Goal: Information Seeking & Learning: Understand process/instructions

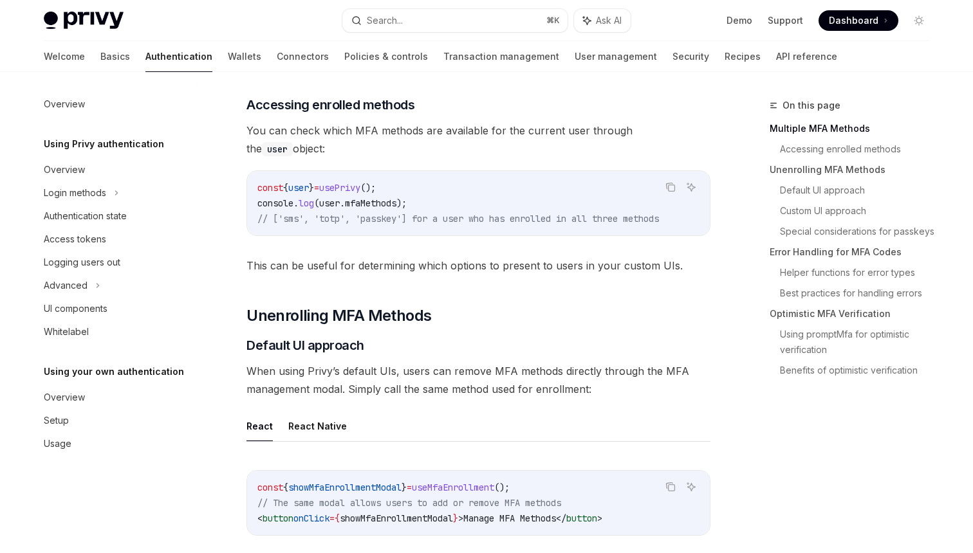
scroll to position [269, 0]
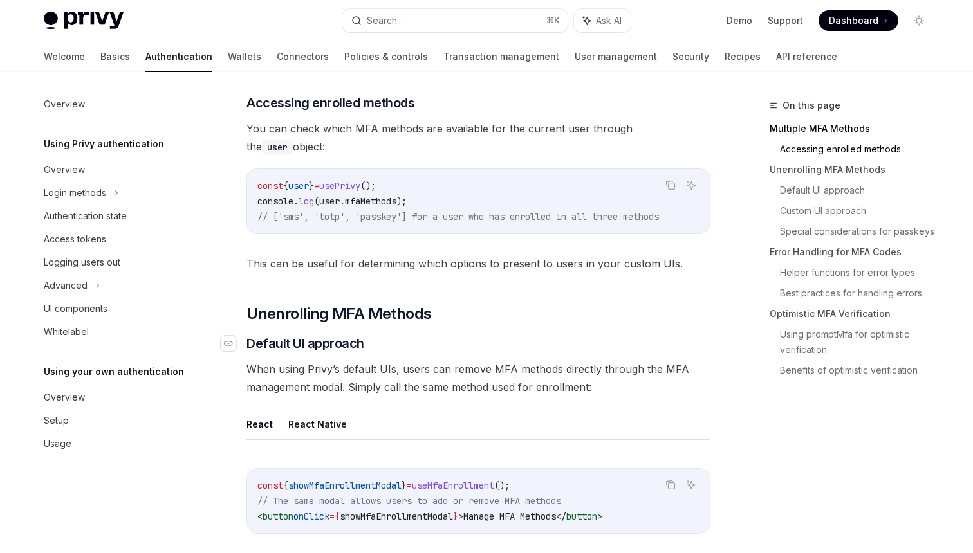
click at [344, 344] on span "Default UI approach" at bounding box center [305, 344] width 118 height 18
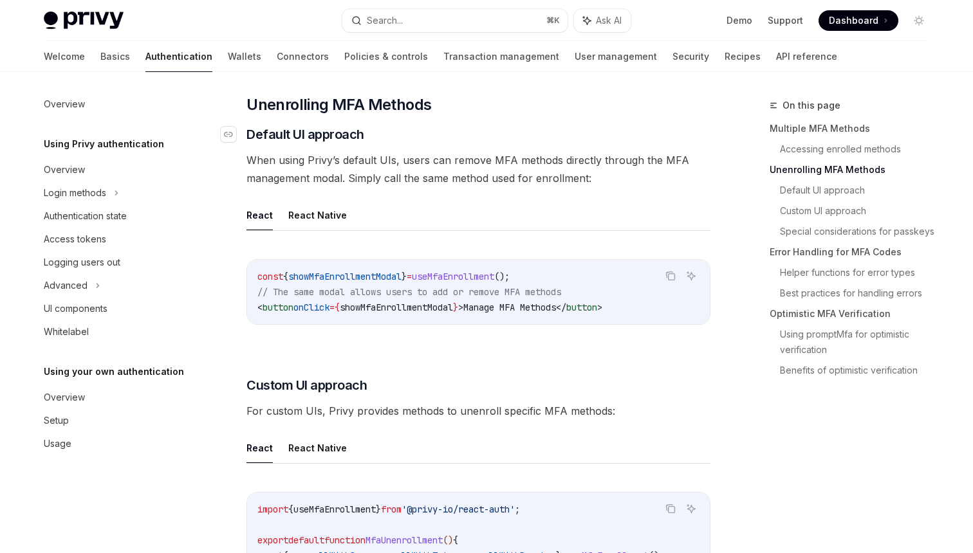
type textarea "*"
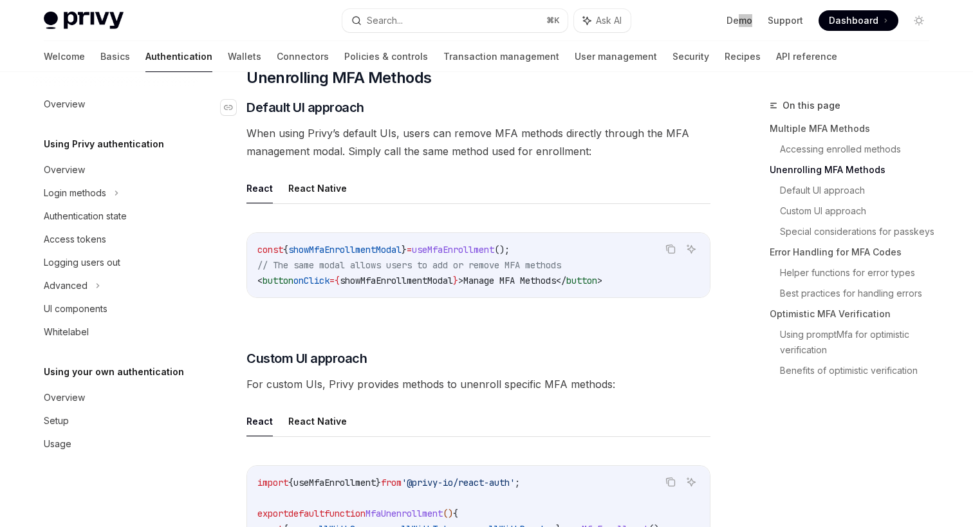
scroll to position [506, 0]
click at [395, 19] on div "Search..." at bounding box center [385, 20] width 36 height 15
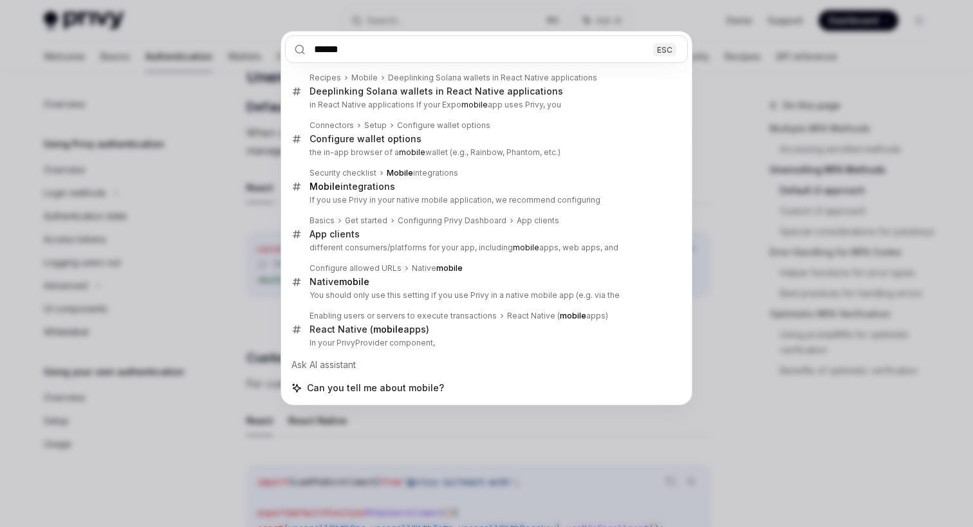
type input "******"
click at [427, 407] on div "****** ESC Recipes Mobile Deeplinking Solana wallets in React Native applicatio…" at bounding box center [486, 263] width 973 height 527
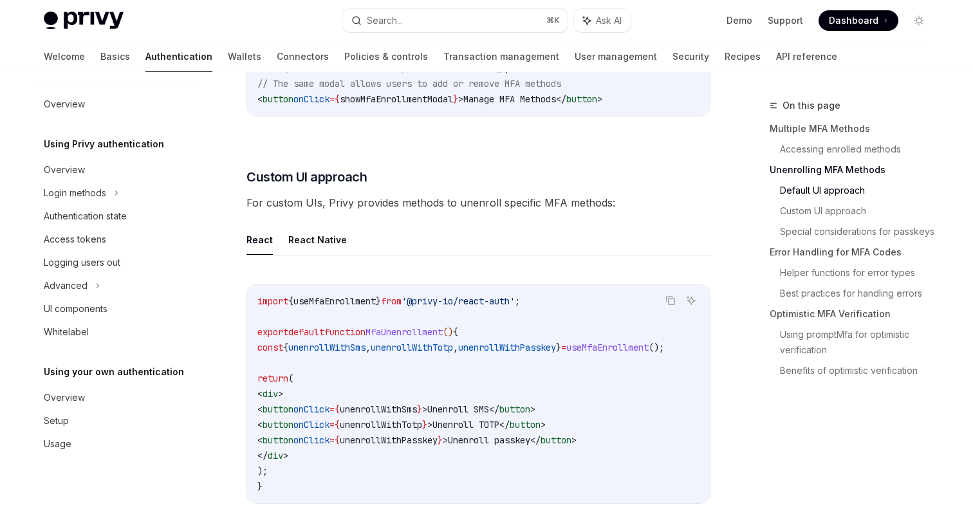
scroll to position [702, 0]
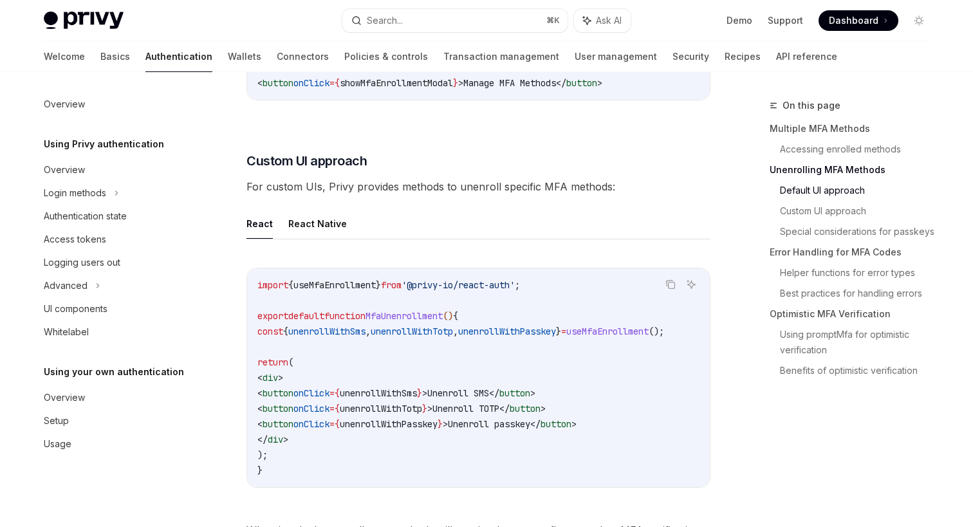
click at [499, 331] on span "unenrollWithPasskey" at bounding box center [507, 332] width 98 height 12
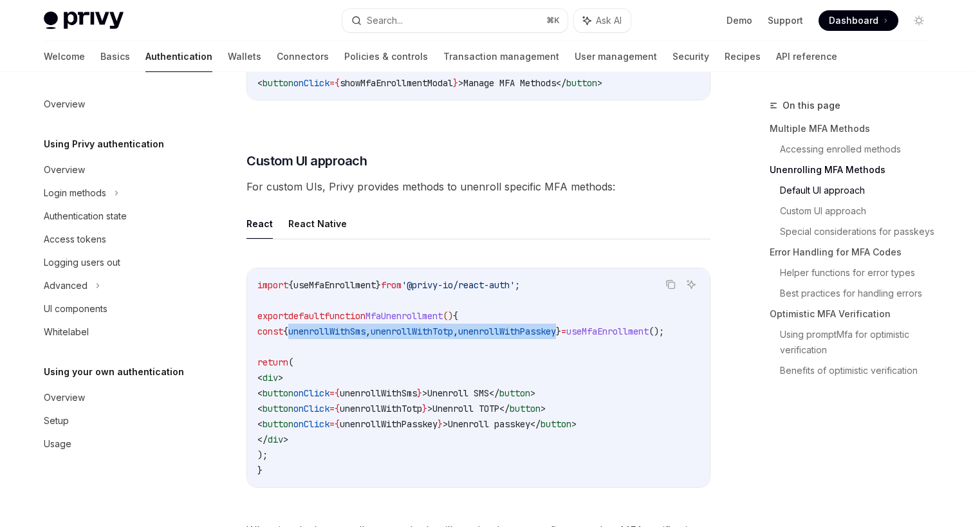
drag, startPoint x: 307, startPoint y: 331, endPoint x: 590, endPoint y: 331, distance: 283.1
click at [594, 331] on span "const { unenrollWithSms , unenrollWithTotp , unenrollWithPasskey } = useMfaEnro…" at bounding box center [460, 332] width 407 height 12
click at [556, 329] on span "unenrollWithPasskey" at bounding box center [507, 332] width 98 height 12
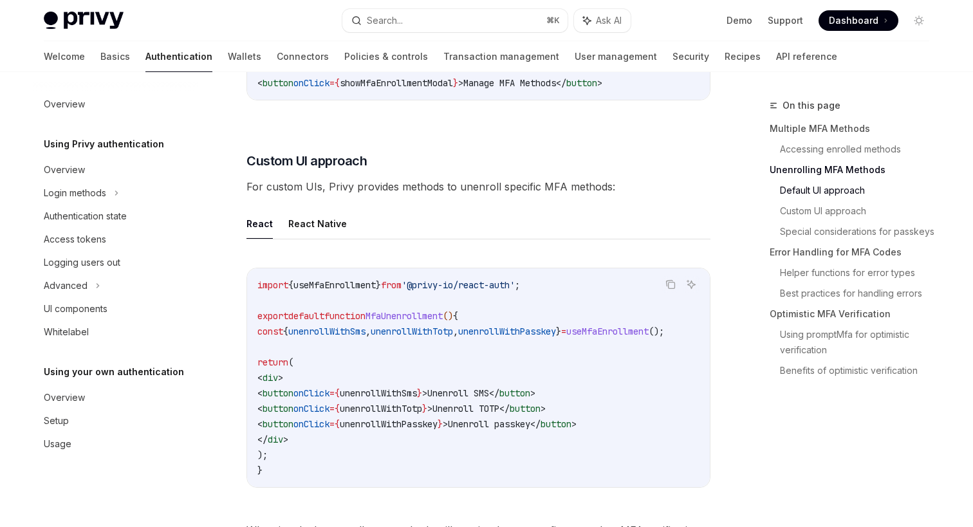
drag, startPoint x: 572, startPoint y: 329, endPoint x: 365, endPoint y: 327, distance: 207.2
click at [365, 329] on span "const { unenrollWithSms , unenrollWithTotp , unenrollWithPasskey } = useMfaEnro…" at bounding box center [460, 332] width 407 height 12
click at [365, 327] on span "unenrollWithSms" at bounding box center [326, 332] width 77 height 12
drag, startPoint x: 365, startPoint y: 327, endPoint x: 553, endPoint y: 327, distance: 188.5
click at [553, 327] on span "const { unenrollWithSms , unenrollWithTotp , unenrollWithPasskey } = useMfaEnro…" at bounding box center [460, 332] width 407 height 12
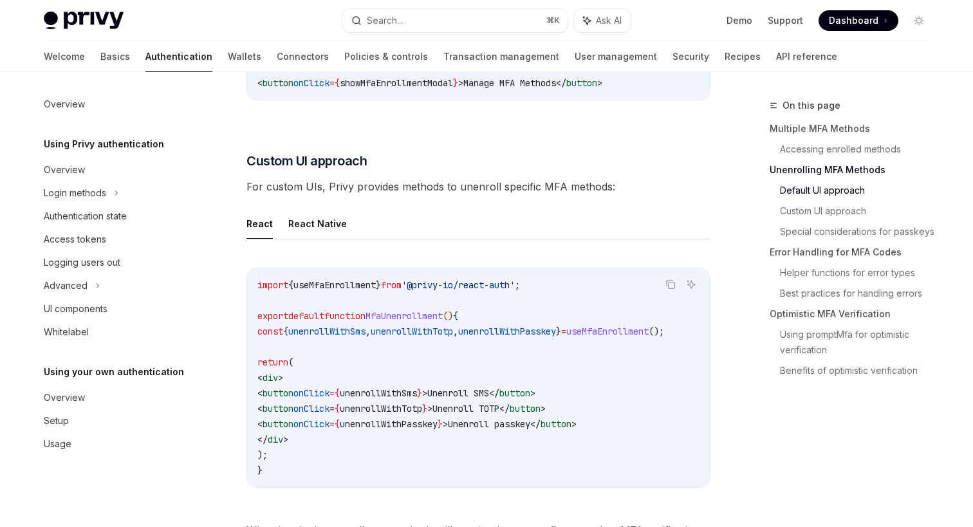
click at [553, 327] on span "unenrollWithPasskey" at bounding box center [507, 332] width 98 height 12
drag, startPoint x: 553, startPoint y: 327, endPoint x: 396, endPoint y: 327, distance: 156.3
click at [396, 327] on span "const { unenrollWithSms , unenrollWithTotp , unenrollWithPasskey } = useMfaEnro…" at bounding box center [460, 332] width 407 height 12
click at [365, 331] on span "unenrollWithSms" at bounding box center [326, 332] width 77 height 12
drag, startPoint x: 365, startPoint y: 331, endPoint x: 491, endPoint y: 331, distance: 126.1
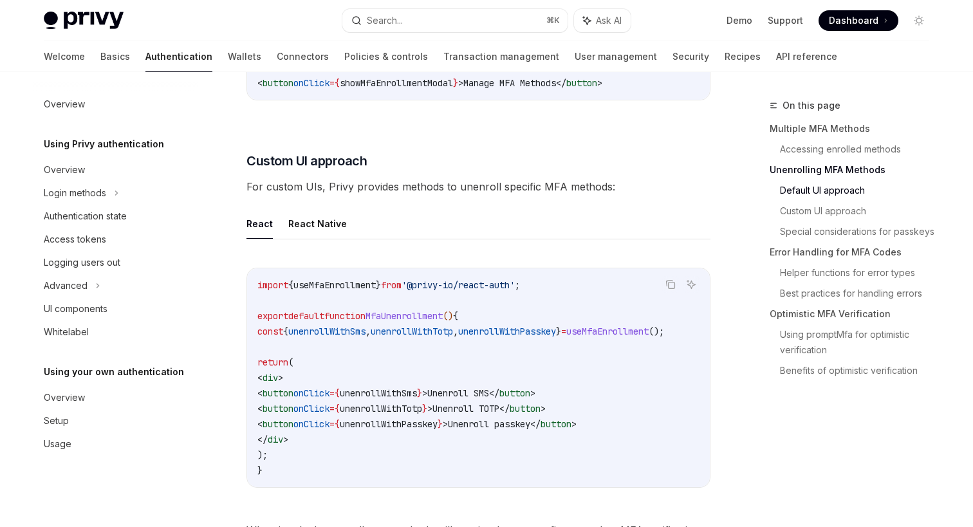
click at [491, 331] on span "const { unenrollWithSms , unenrollWithTotp , unenrollWithPasskey } = useMfaEnro…" at bounding box center [460, 332] width 407 height 12
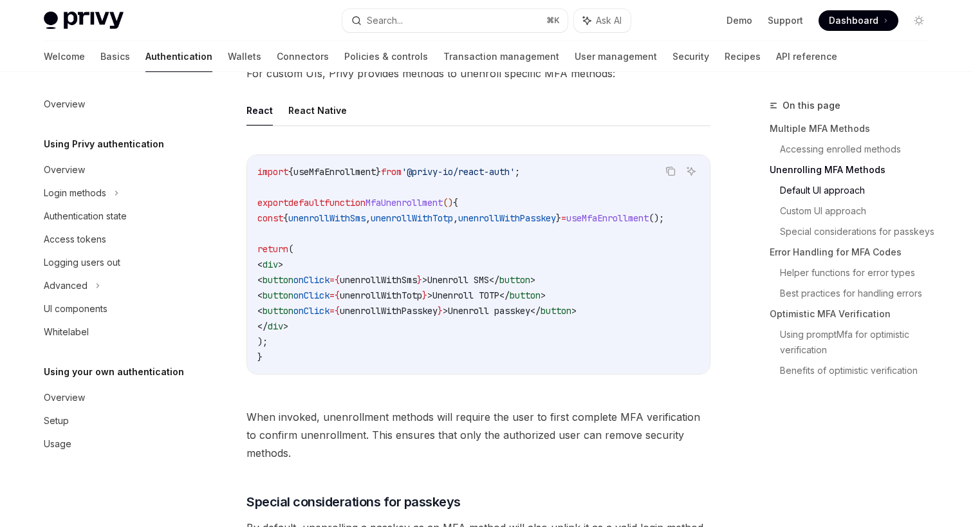
scroll to position [820, 0]
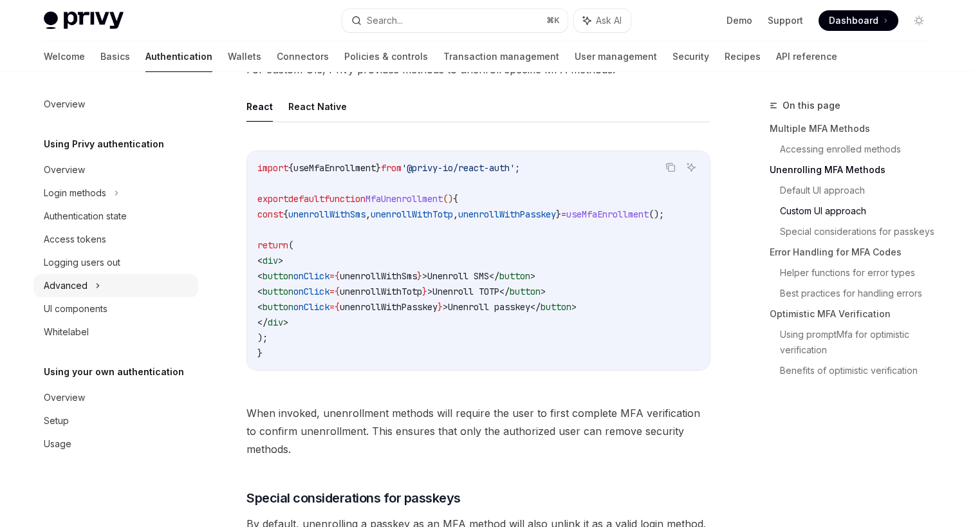
click at [78, 286] on div "Advanced" at bounding box center [66, 285] width 44 height 15
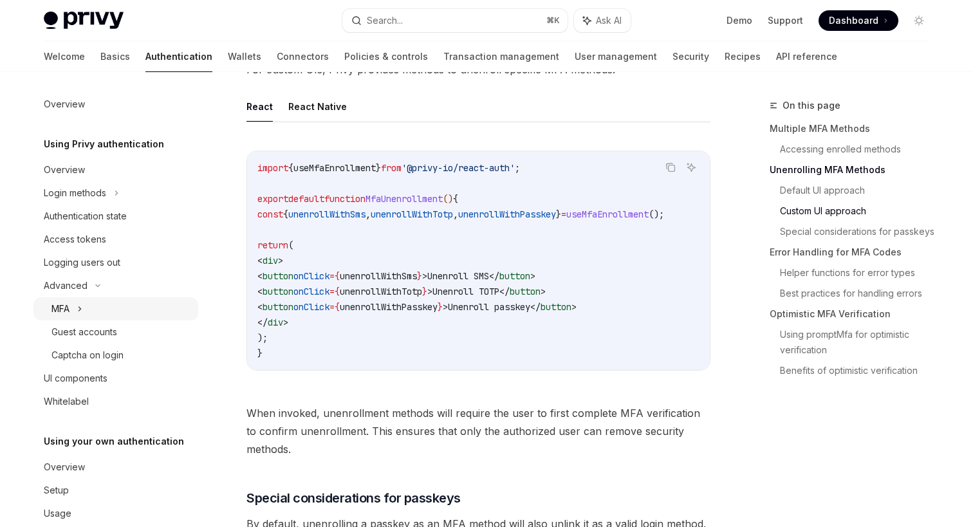
click at [77, 308] on div "MFA" at bounding box center [115, 308] width 165 height 23
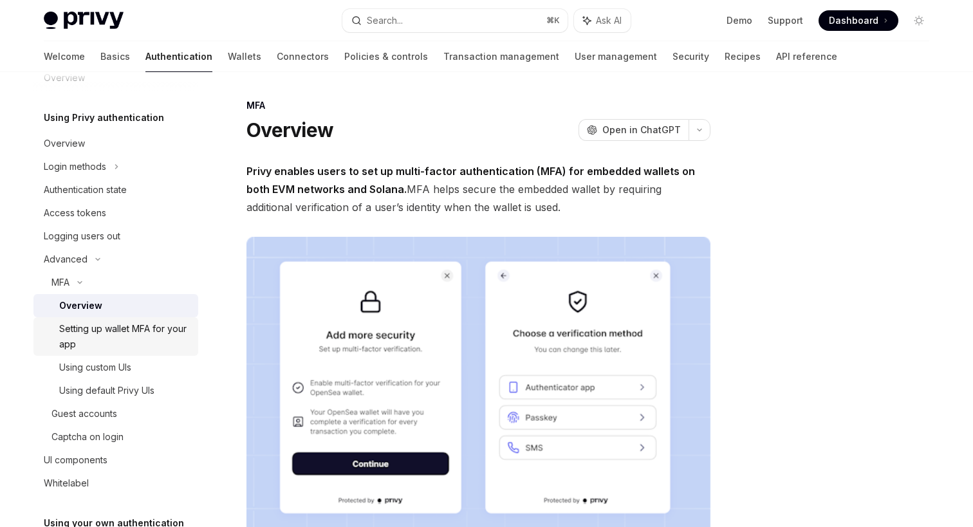
scroll to position [30, 0]
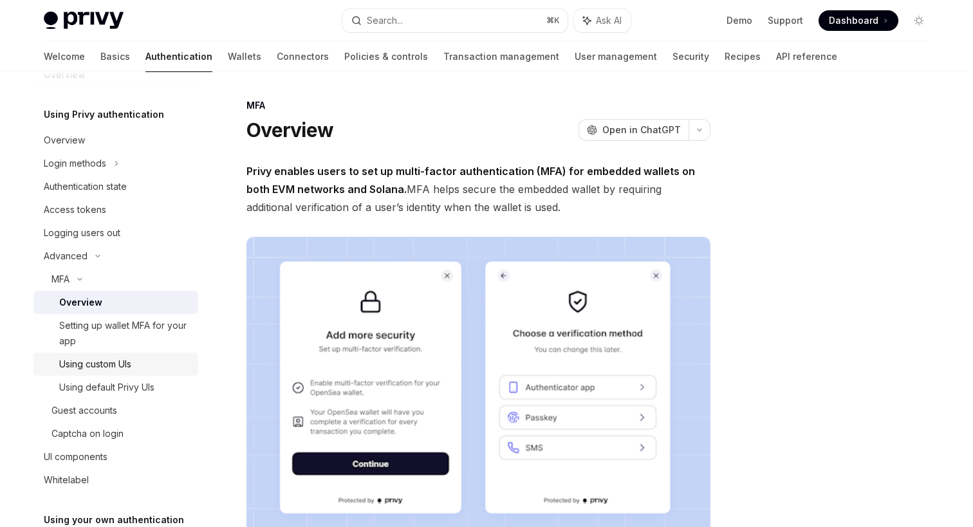
click at [94, 362] on div "Using custom UIs" at bounding box center [95, 363] width 72 height 15
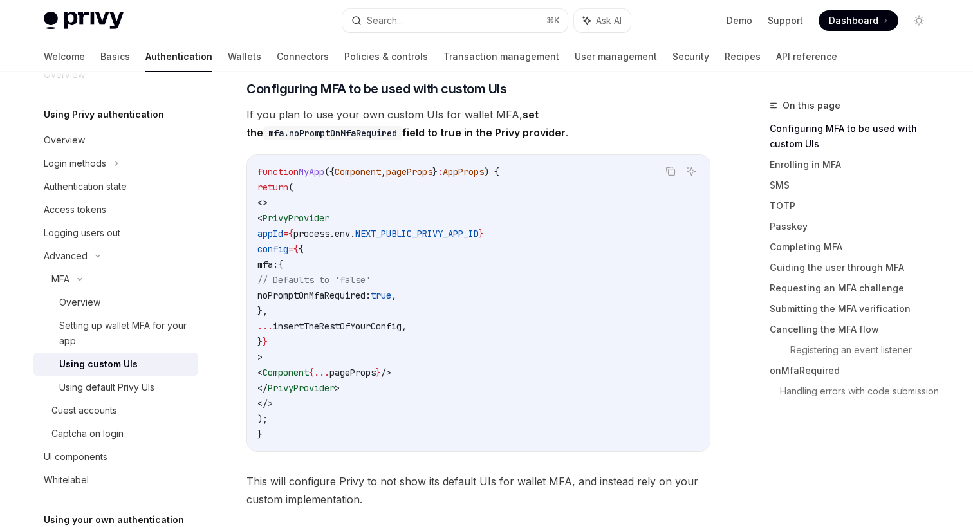
scroll to position [309, 0]
drag, startPoint x: 318, startPoint y: 294, endPoint x: 433, endPoint y: 289, distance: 114.6
click at [371, 289] on span "noPromptOnMfaRequired:" at bounding box center [313, 294] width 113 height 12
click at [371, 294] on span "noPromptOnMfaRequired:" at bounding box center [313, 294] width 113 height 12
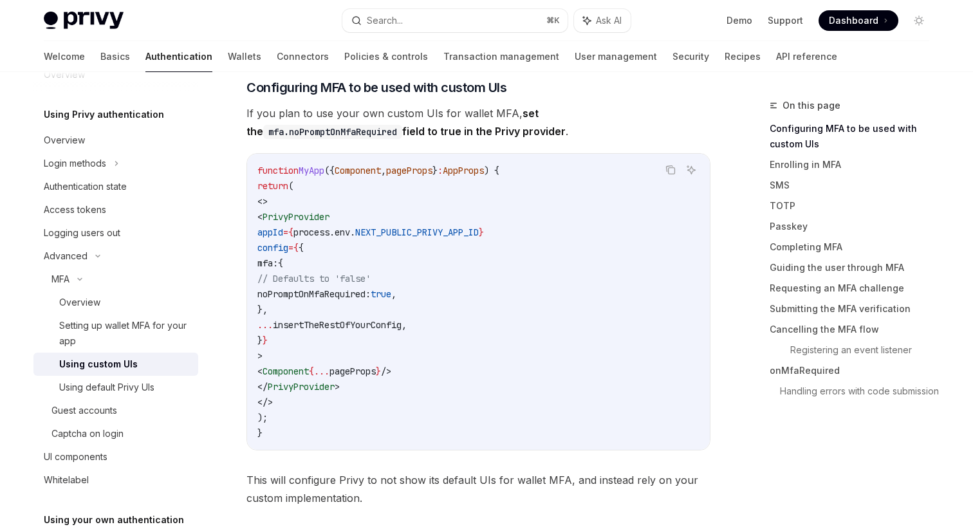
click at [371, 294] on span "noPromptOnMfaRequired:" at bounding box center [313, 294] width 113 height 12
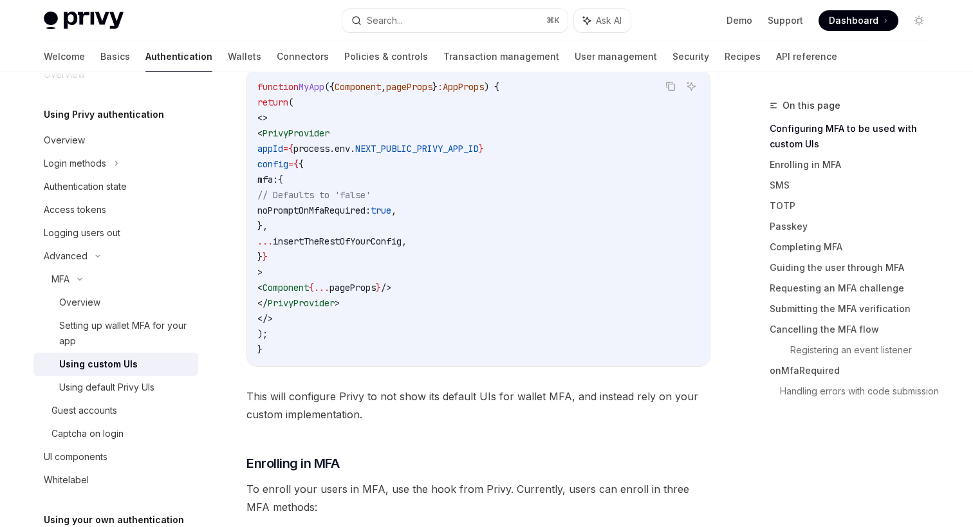
scroll to position [403, 0]
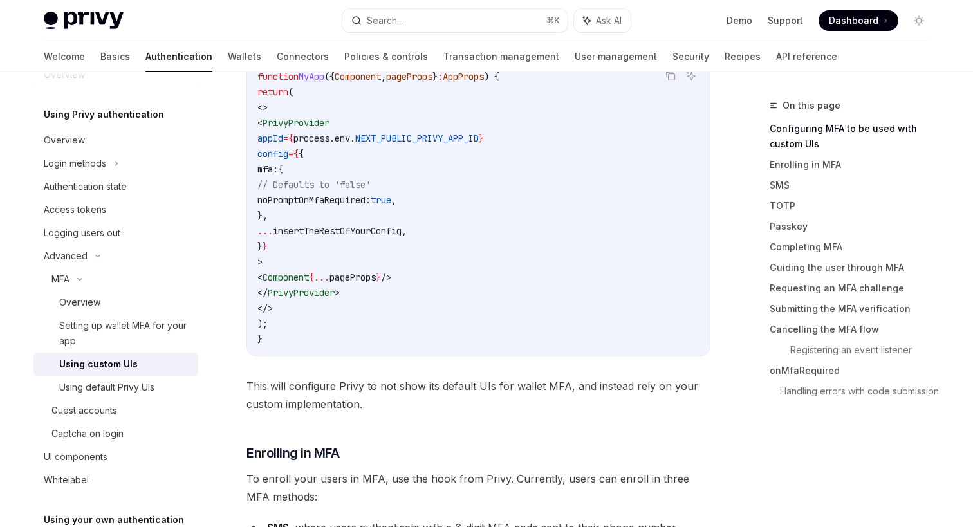
drag, startPoint x: 291, startPoint y: 120, endPoint x: 365, endPoint y: 122, distance: 74.0
click at [329, 122] on span "< PrivyProvider" at bounding box center [293, 123] width 72 height 12
copy span "< PrivyProvider"
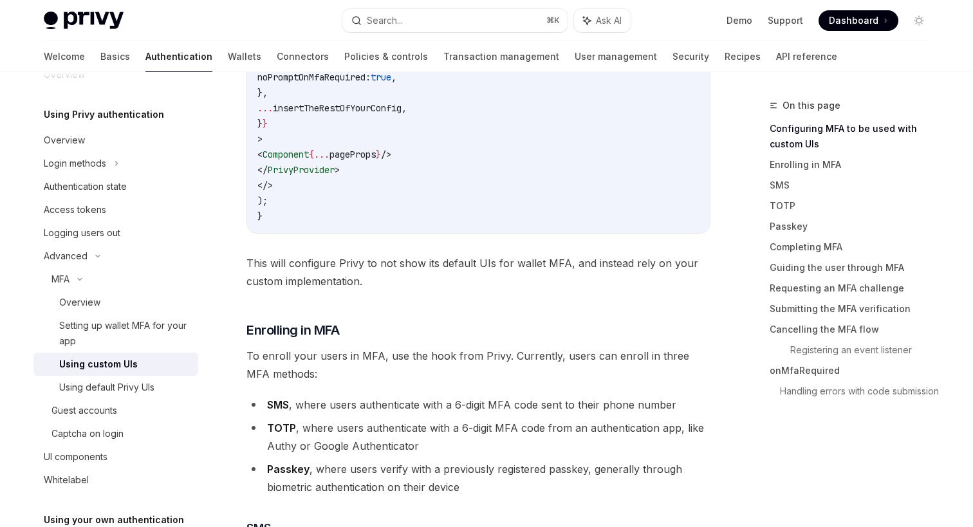
scroll to position [532, 0]
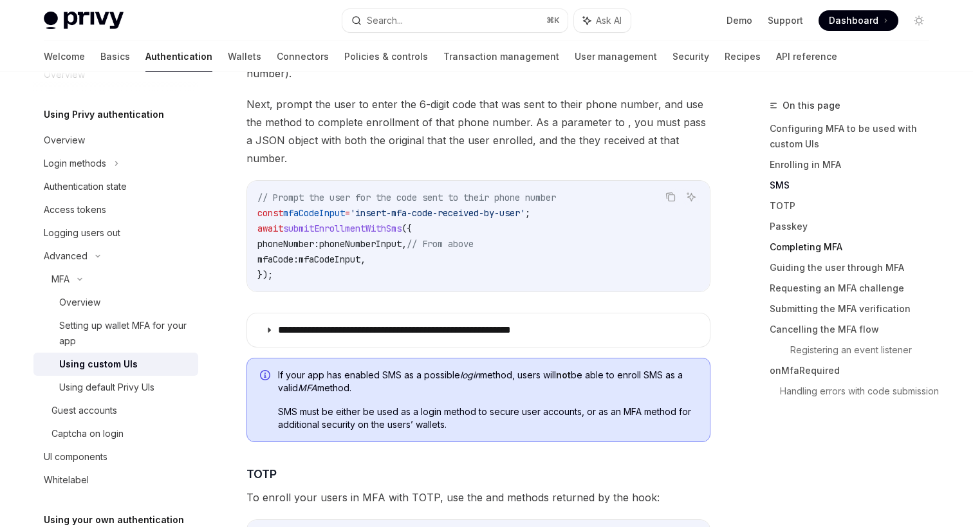
click at [787, 247] on link "Completing MFA" at bounding box center [854, 247] width 170 height 21
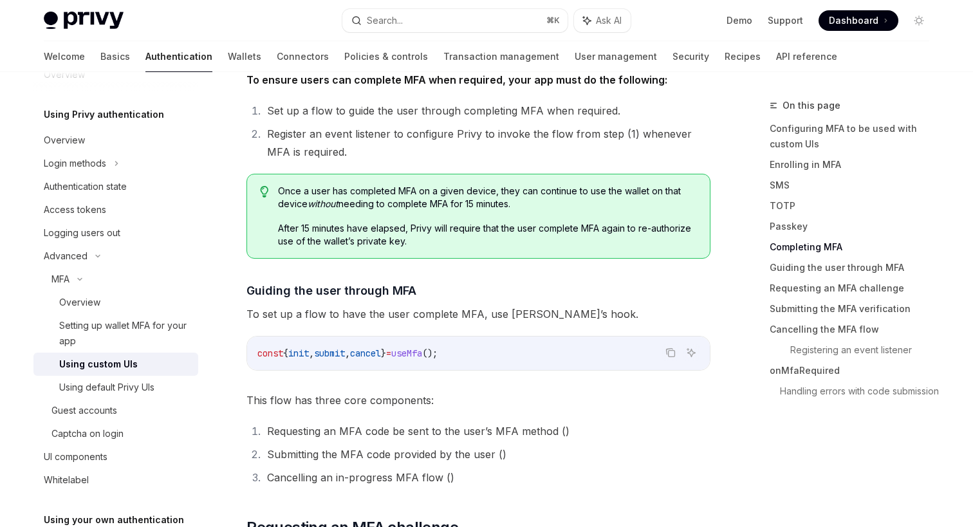
scroll to position [3002, 0]
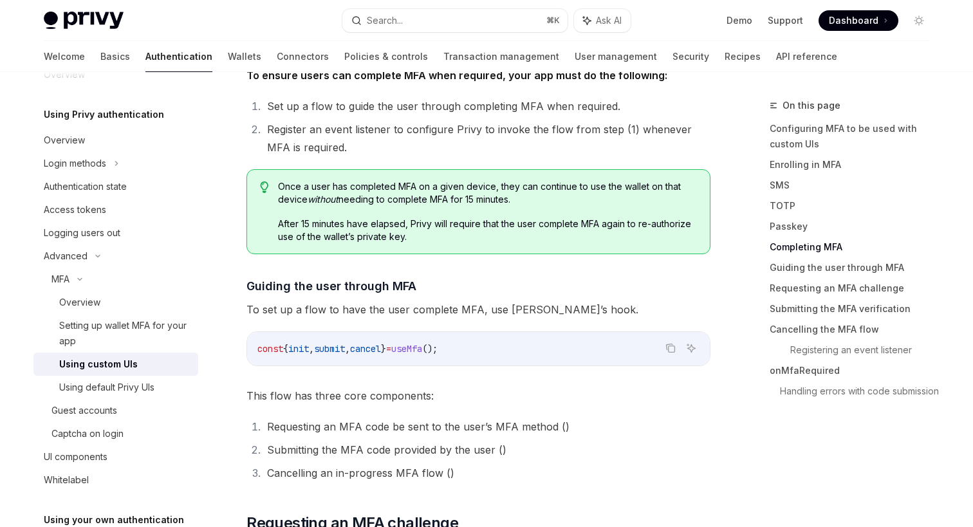
click at [304, 343] on span "init" at bounding box center [298, 349] width 21 height 12
click at [485, 300] on span "To set up a flow to have the user complete MFA, use [PERSON_NAME]’s hook." at bounding box center [478, 309] width 464 height 18
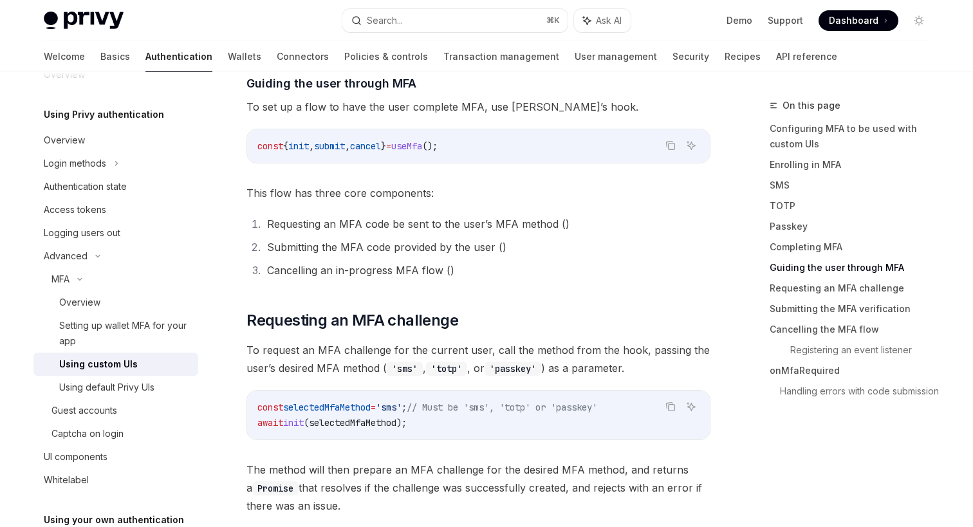
scroll to position [3226, 0]
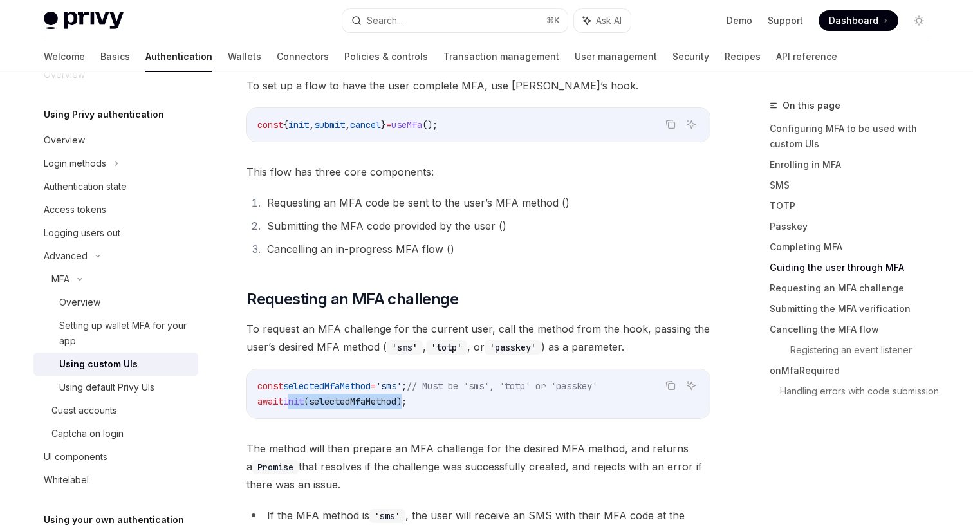
drag, startPoint x: 291, startPoint y: 384, endPoint x: 414, endPoint y: 383, distance: 123.5
click at [407, 396] on span "await init ( selectedMfaMethod );" at bounding box center [331, 402] width 149 height 12
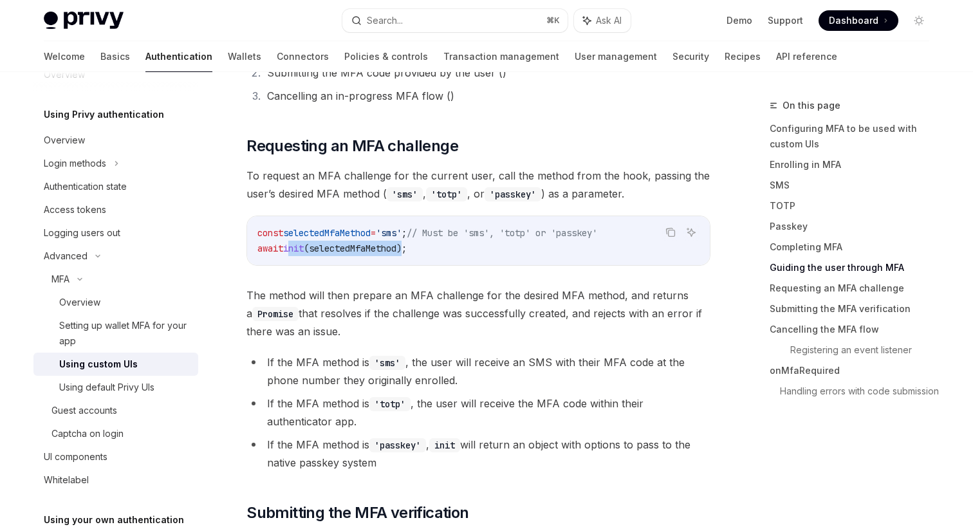
scroll to position [3392, 0]
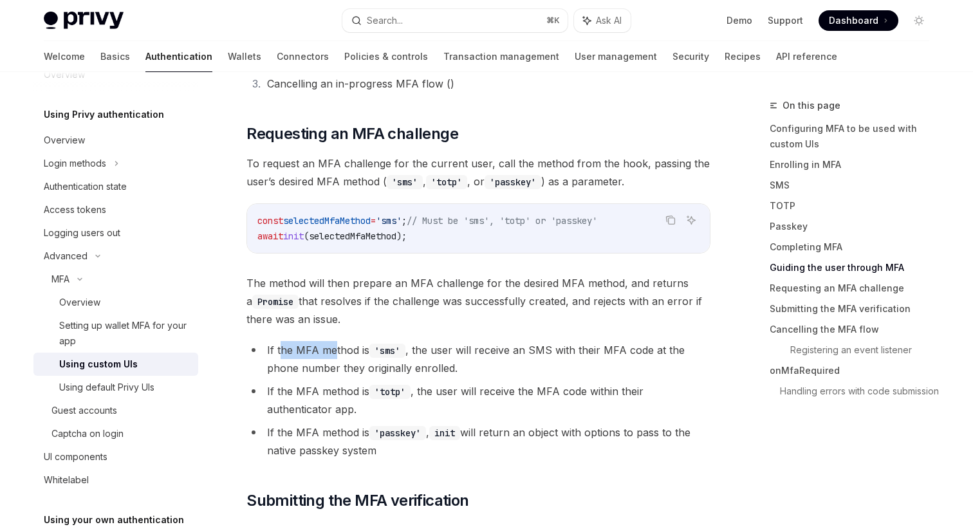
drag, startPoint x: 280, startPoint y: 336, endPoint x: 336, endPoint y: 336, distance: 56.0
click at [335, 341] on li "If the MFA method is 'sms' , the user will receive an SMS with their MFA code a…" at bounding box center [478, 359] width 464 height 36
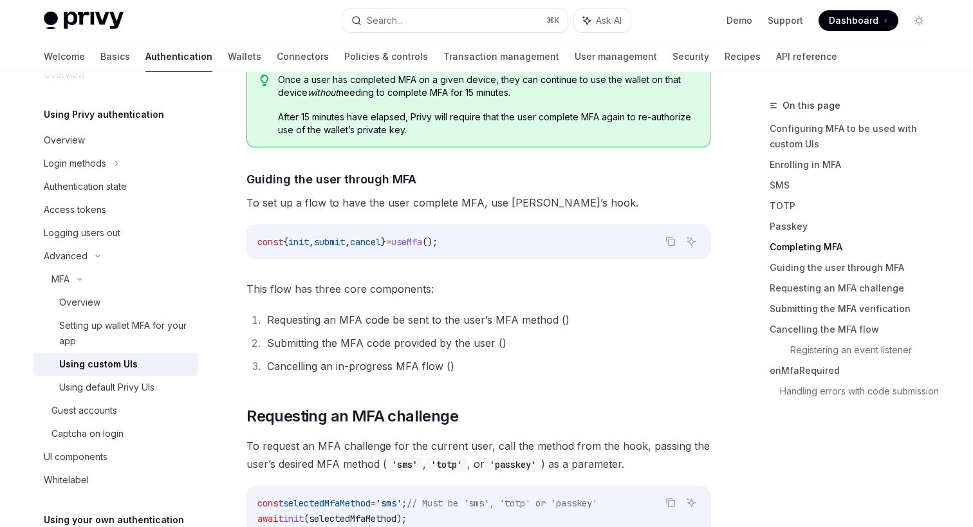
scroll to position [3083, 0]
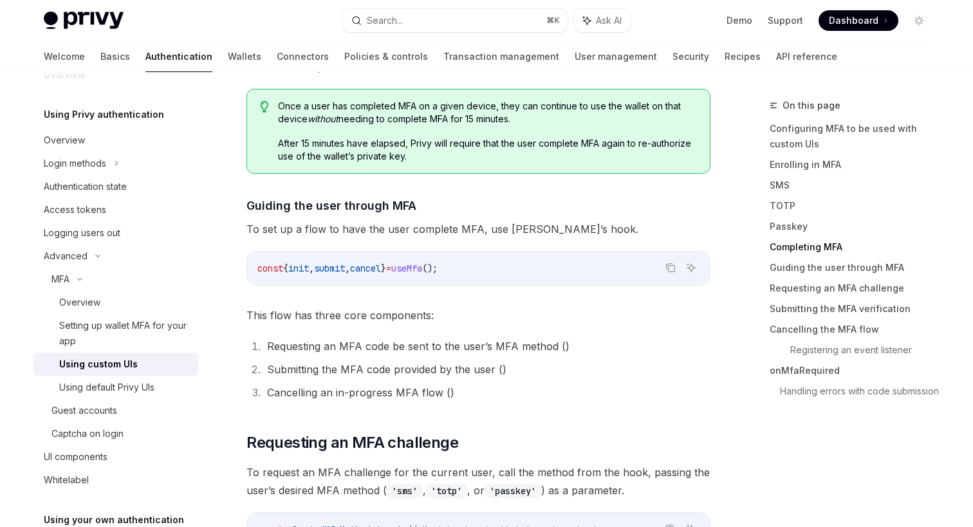
drag, startPoint x: 295, startPoint y: 248, endPoint x: 401, endPoint y: 250, distance: 105.5
click at [401, 262] on span "const { init , submit , cancel } = useMfa ();" at bounding box center [347, 268] width 180 height 12
drag, startPoint x: 404, startPoint y: 250, endPoint x: 293, endPoint y: 249, distance: 111.3
click at [293, 262] on span "const { init , submit , cancel } = useMfa ();" at bounding box center [347, 268] width 180 height 12
click at [302, 262] on span "init" at bounding box center [298, 268] width 21 height 12
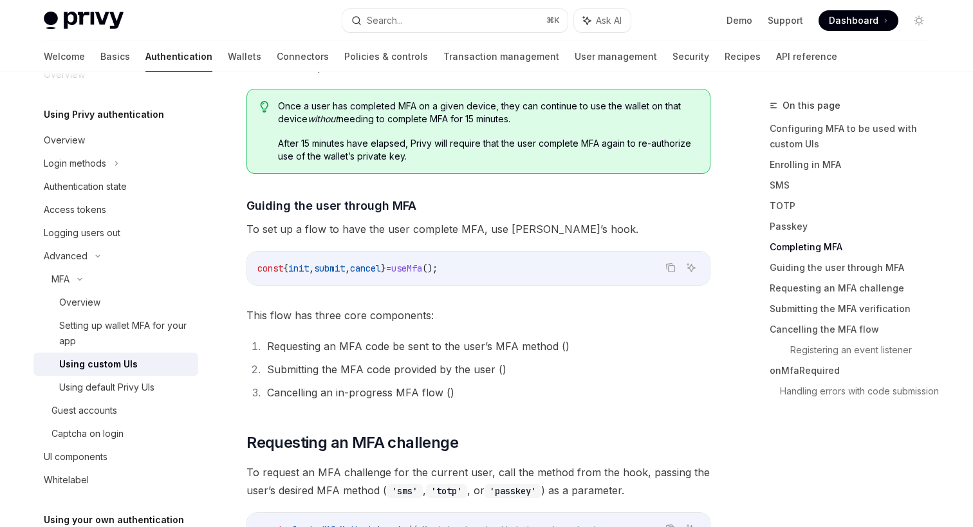
drag, startPoint x: 302, startPoint y: 249, endPoint x: 399, endPoint y: 249, distance: 96.5
click at [399, 262] on span "const { init , submit , cancel } = useMfa ();" at bounding box center [347, 268] width 180 height 12
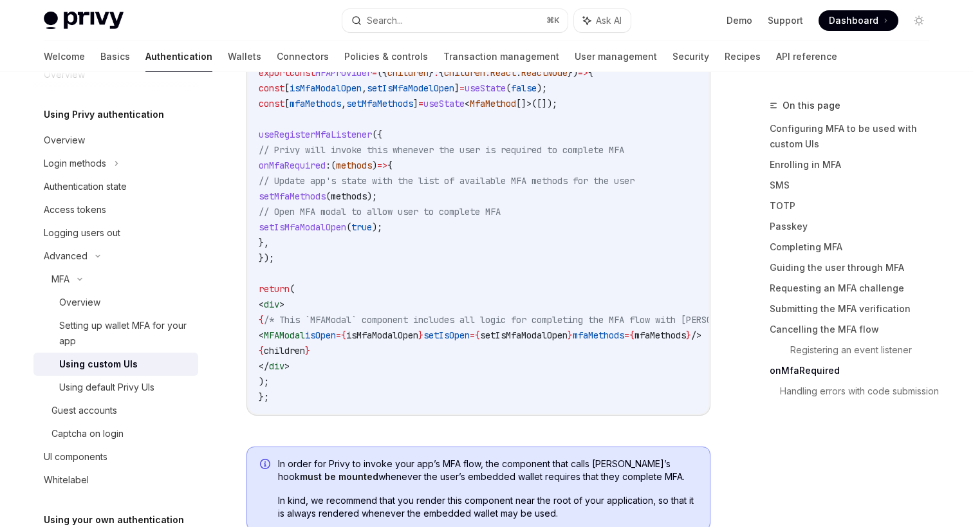
scroll to position [4763, 0]
click at [463, 406] on div "MFAProvider.tsx Copy Ask AI import { useRegisterMfaListener , MfaMethod } from …" at bounding box center [478, 195] width 464 height 479
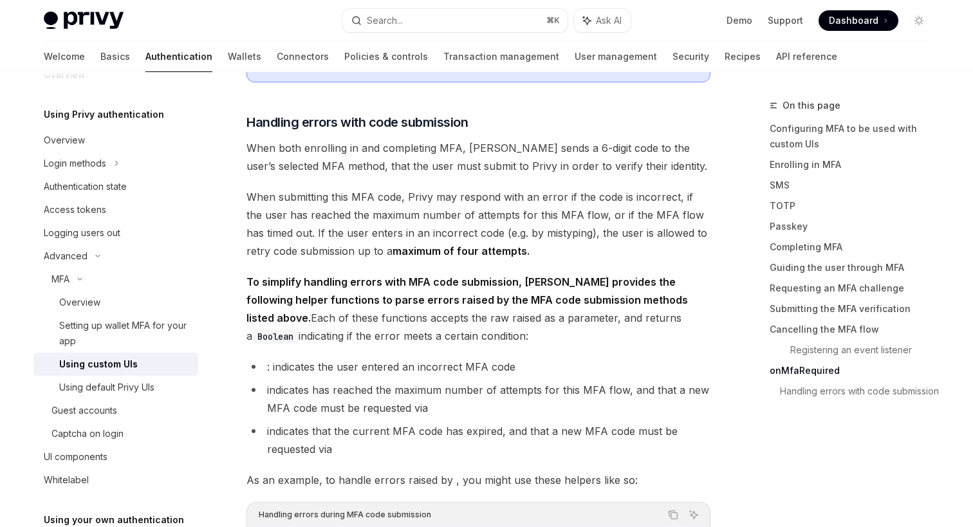
scroll to position [159, 0]
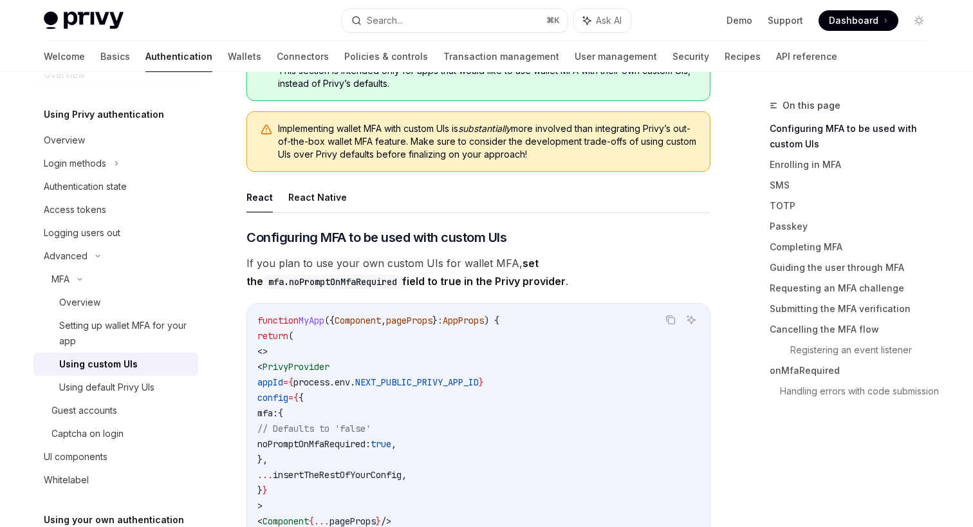
type textarea "*"
click at [796, 251] on link "Completing MFA" at bounding box center [854, 247] width 170 height 21
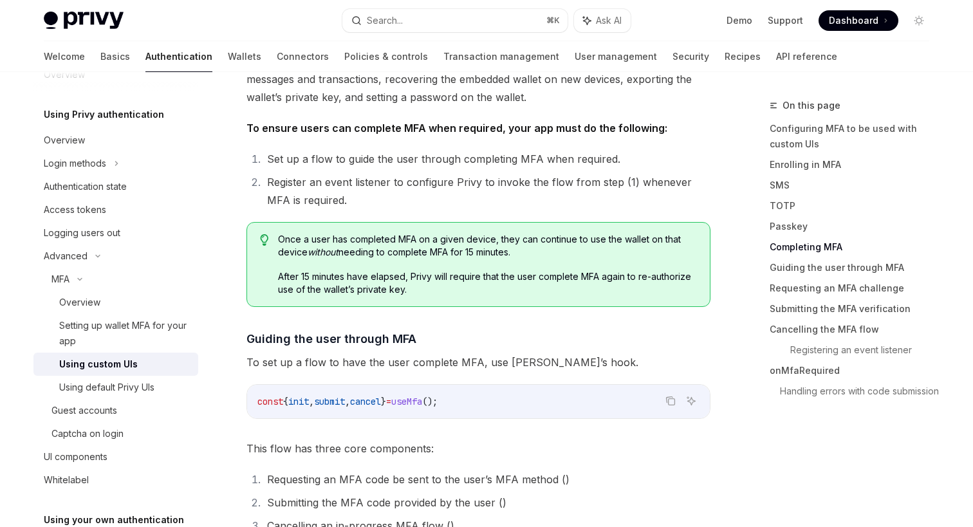
scroll to position [2952, 0]
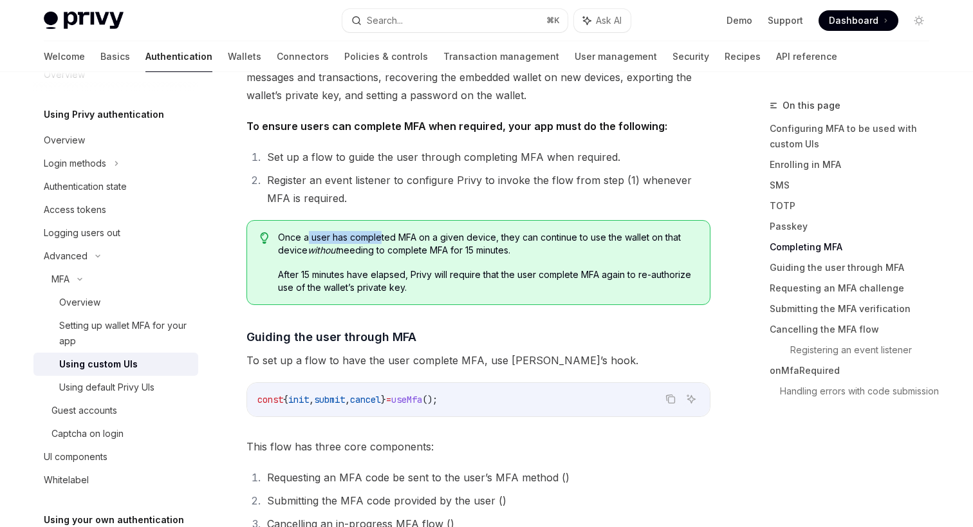
drag, startPoint x: 308, startPoint y: 221, endPoint x: 380, endPoint y: 221, distance: 72.1
click at [380, 231] on span "Once a user has completed MFA on a given device, they can continue to use the w…" at bounding box center [487, 244] width 419 height 26
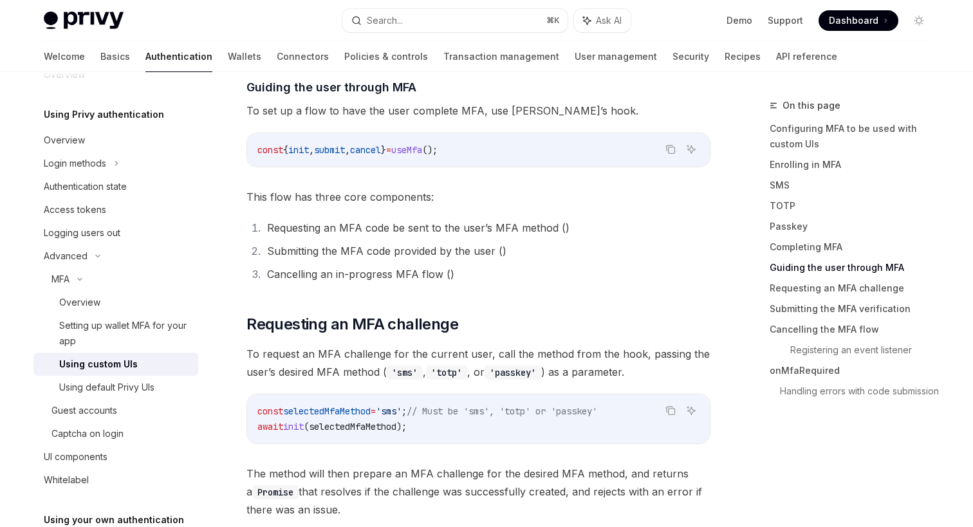
scroll to position [3199, 0]
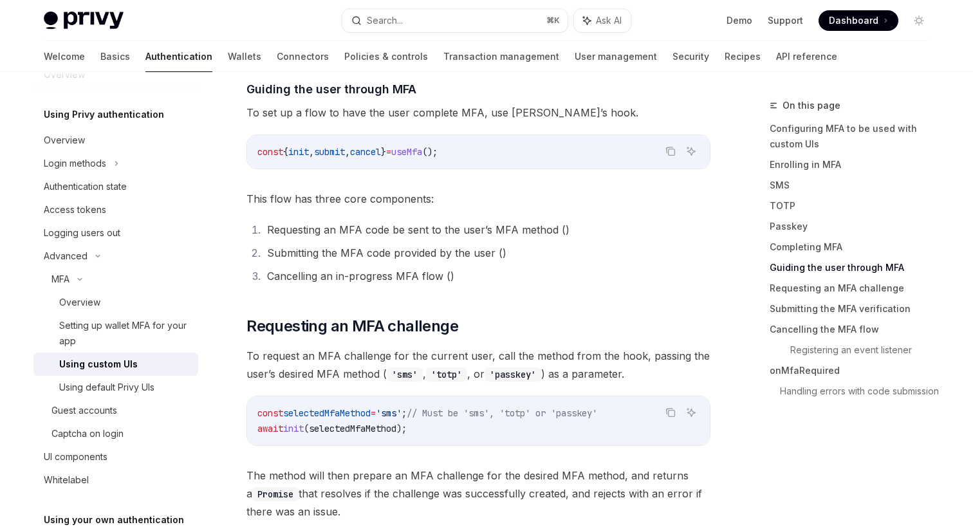
click at [337, 146] on span "submit" at bounding box center [329, 152] width 31 height 12
click at [422, 146] on span "useMfa" at bounding box center [406, 152] width 31 height 12
copy span "useMfa"
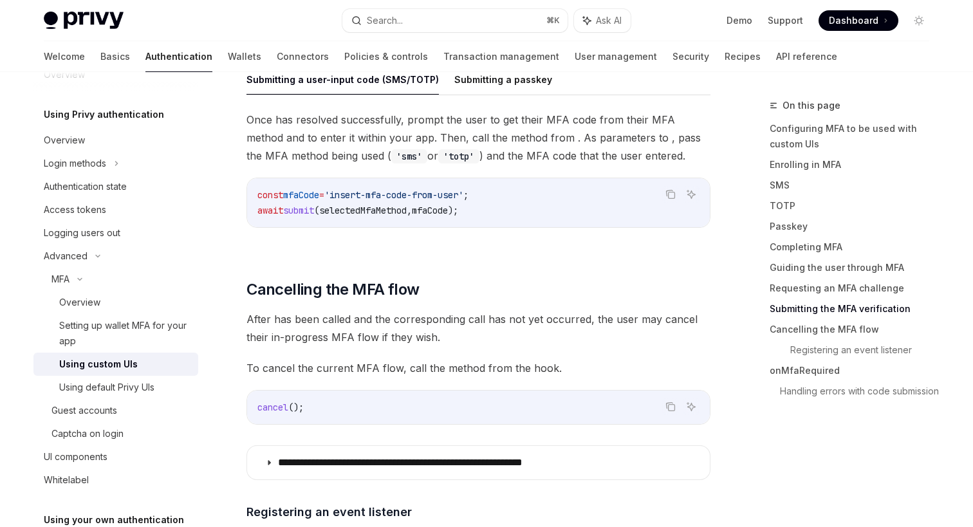
scroll to position [3856, 0]
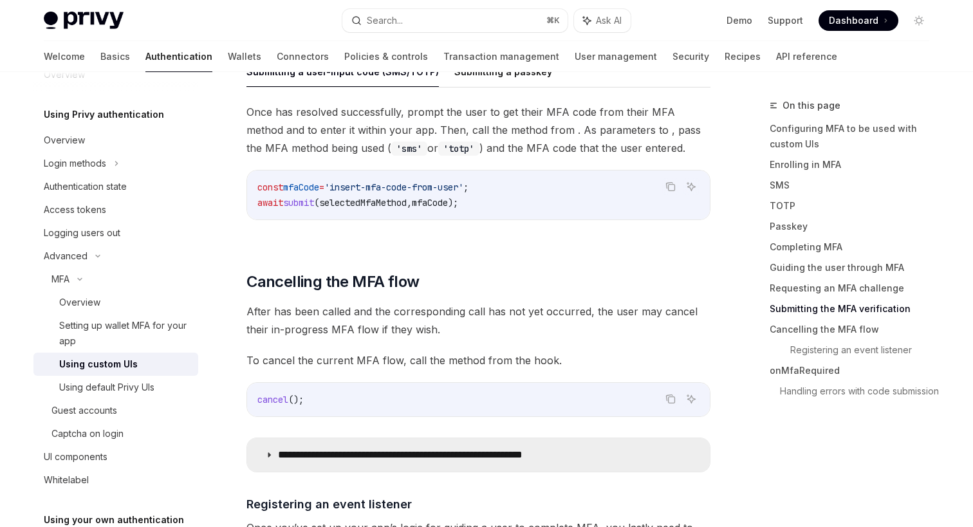
click at [266, 451] on icon at bounding box center [269, 455] width 8 height 8
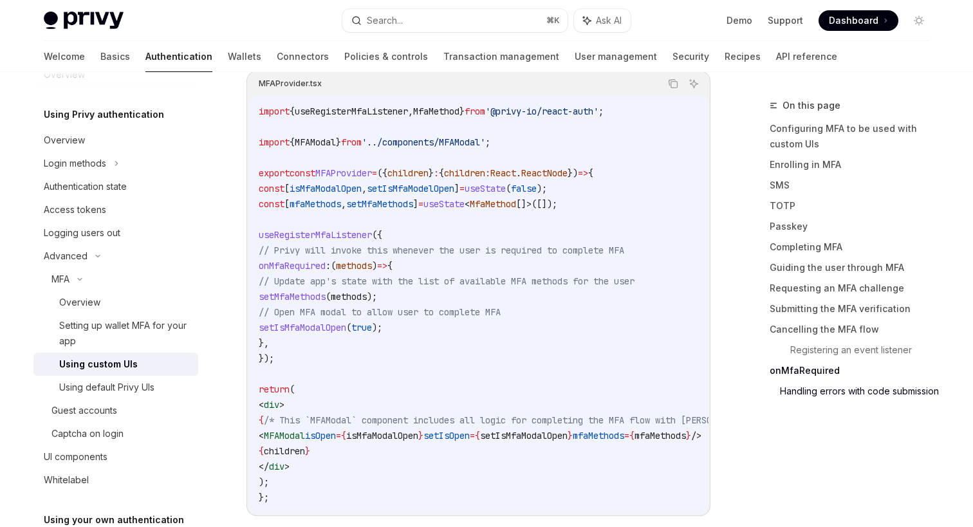
scroll to position [6328, 0]
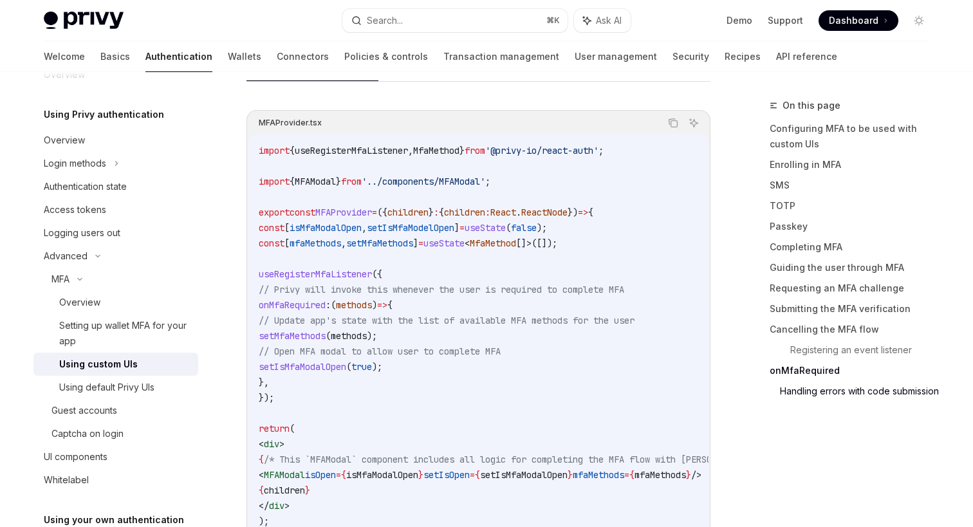
drag, startPoint x: 292, startPoint y: 456, endPoint x: 341, endPoint y: 456, distance: 48.9
click at [341, 469] on span "< MFAModal isOpen = { isMfaModalOpen } setIsOpen = { setIsMfaModalOpen } mfaMet…" at bounding box center [480, 475] width 443 height 12
drag, startPoint x: 348, startPoint y: 456, endPoint x: 468, endPoint y: 455, distance: 120.3
click at [468, 469] on span "< MFAModal isOpen = { isMfaModalOpen } setIsOpen = { setIsMfaModalOpen } mfaMet…" at bounding box center [480, 475] width 443 height 12
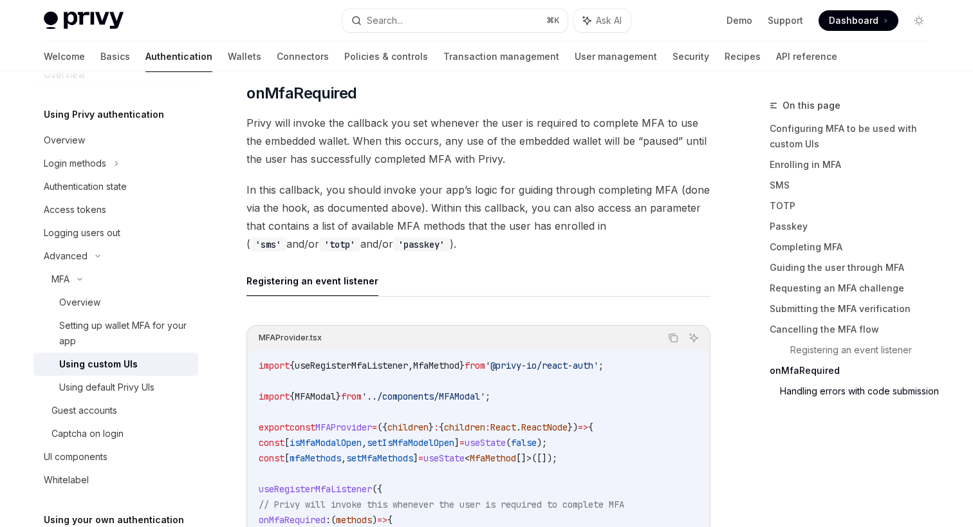
scroll to position [6030, 0]
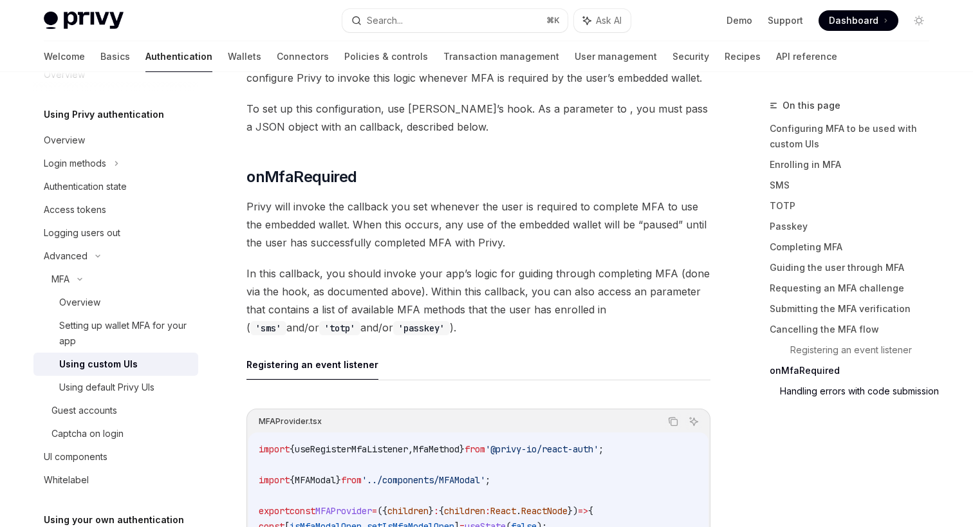
click at [454, 317] on span "In this callback, you should invoke your app’s logic for guiding through comple…" at bounding box center [478, 300] width 464 height 72
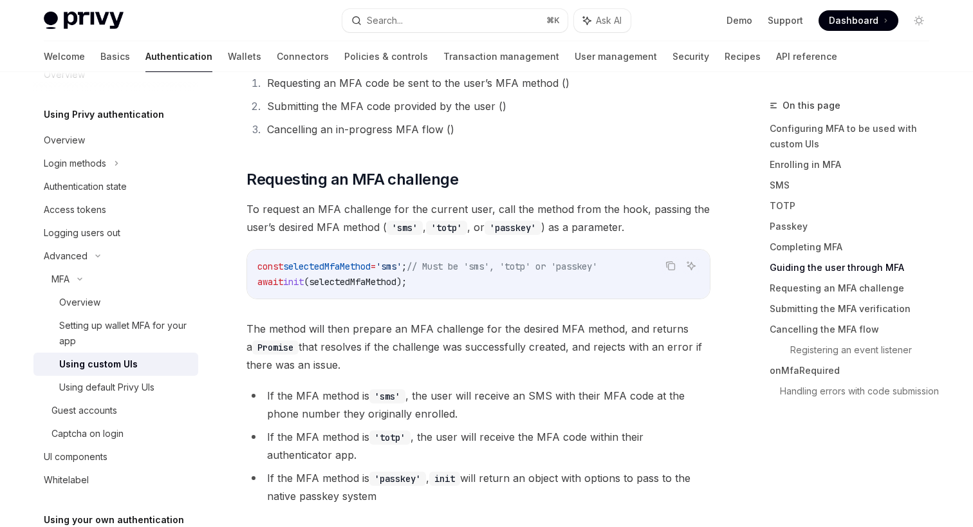
scroll to position [3346, 0]
click at [507, 15] on button "Search... ⌘ K" at bounding box center [454, 20] width 225 height 23
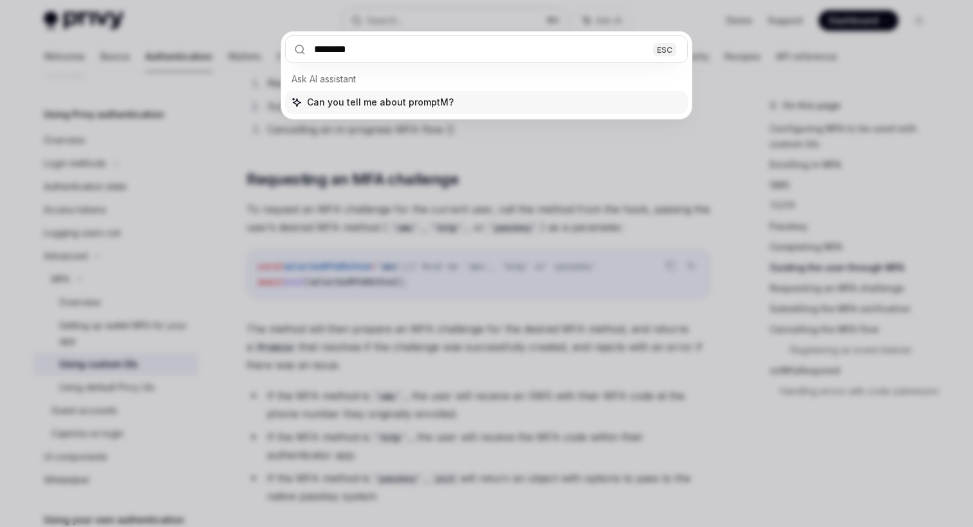
type input "*********"
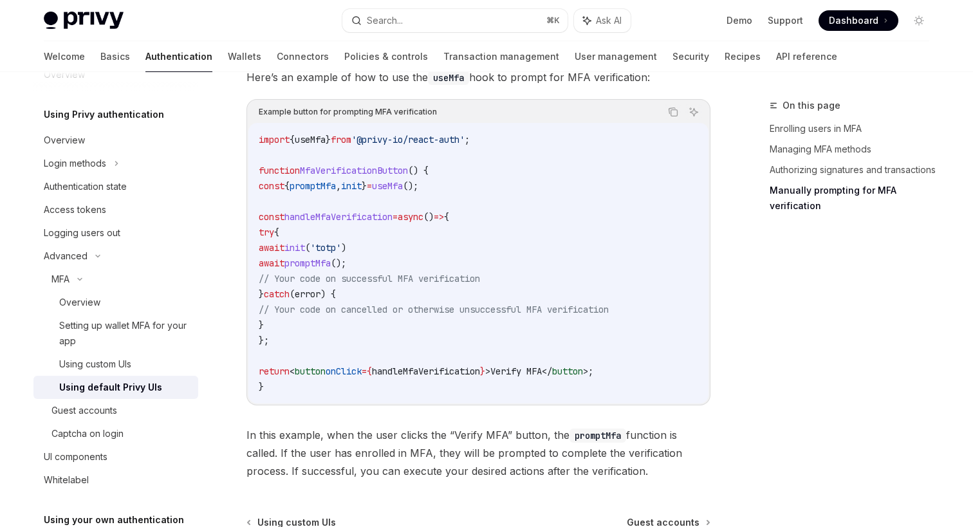
scroll to position [2425, 0]
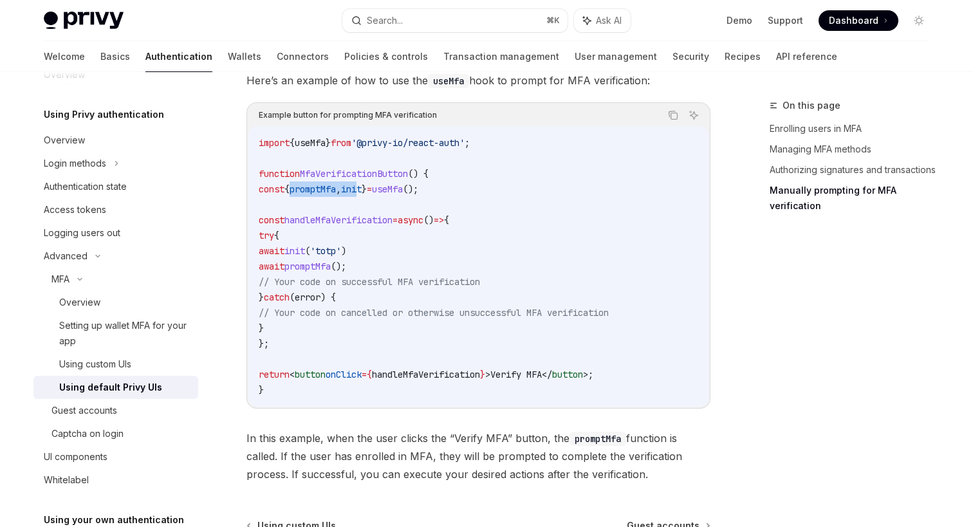
drag, startPoint x: 309, startPoint y: 188, endPoint x: 384, endPoint y: 189, distance: 74.6
click at [384, 189] on span "const { promptMfa , init } = useMfa ();" at bounding box center [339, 189] width 160 height 12
drag, startPoint x: 295, startPoint y: 251, endPoint x: 393, endPoint y: 250, distance: 98.4
click at [393, 250] on code "import { useMfa } from '@privy-io/react-auth' ; function MfaVerificationButton …" at bounding box center [478, 266] width 439 height 262
click at [331, 266] on span "promptMfa" at bounding box center [307, 267] width 46 height 12
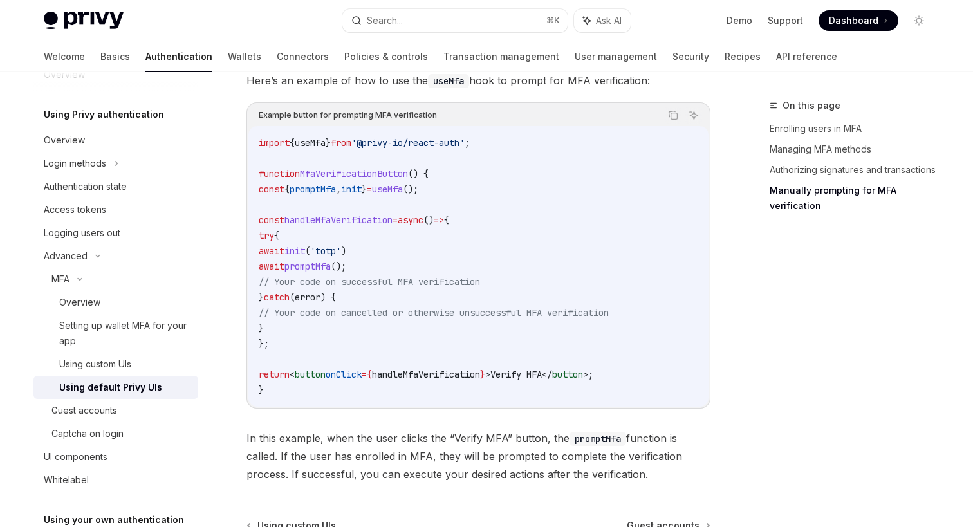
click at [315, 188] on span "promptMfa" at bounding box center [312, 189] width 46 height 12
copy span "promptMfa"
click at [341, 250] on span "'totp'" at bounding box center [325, 251] width 31 height 12
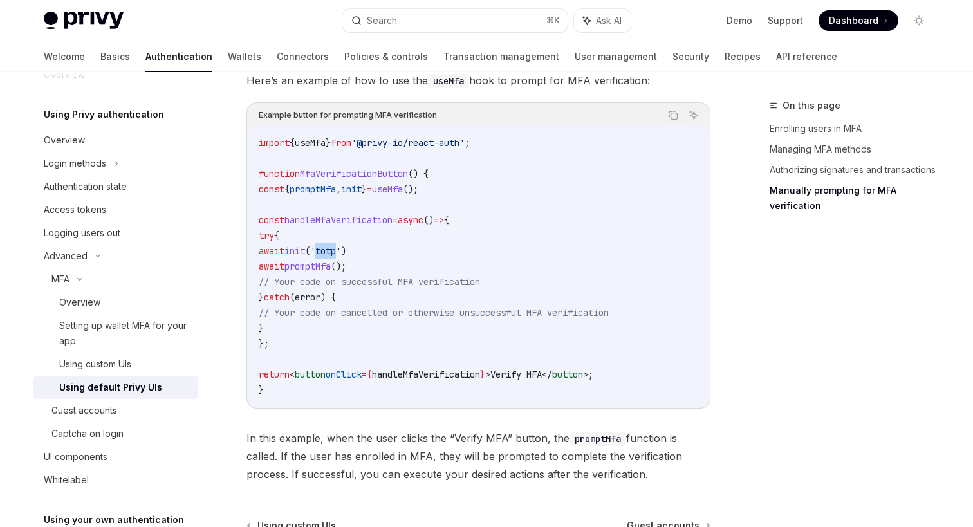
copy span "totp"
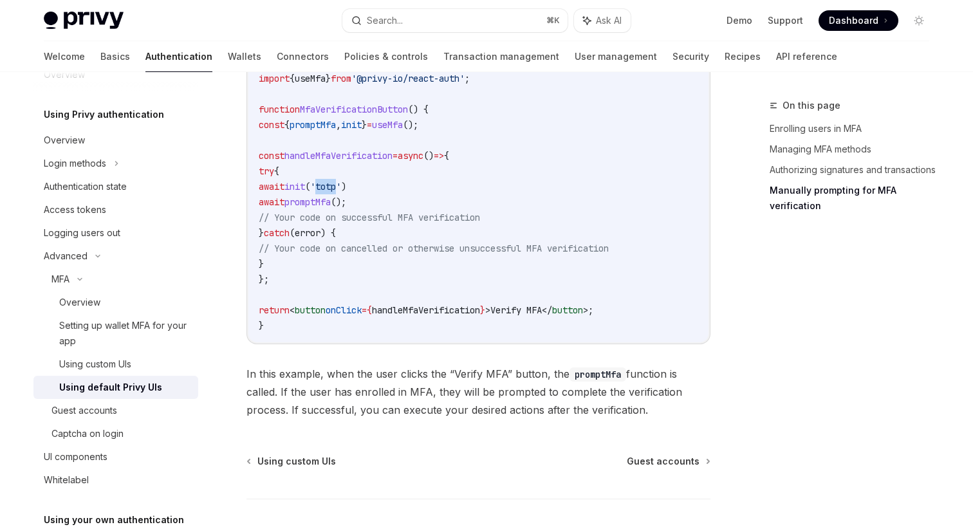
scroll to position [2500, 0]
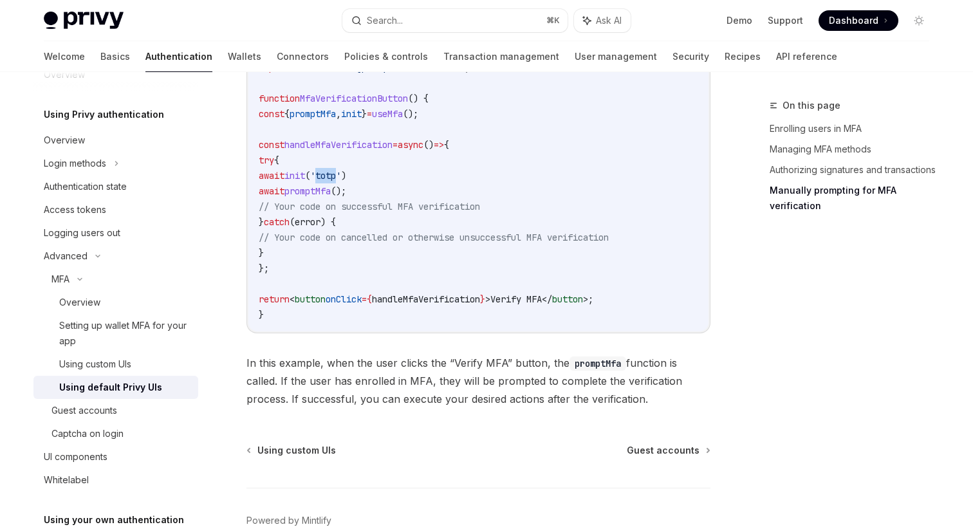
drag, startPoint x: 333, startPoint y: 208, endPoint x: 524, endPoint y: 210, distance: 190.4
click at [480, 210] on span "// Your code on successful MFA verification" at bounding box center [369, 207] width 221 height 12
drag, startPoint x: 293, startPoint y: 208, endPoint x: 544, endPoint y: 209, distance: 250.9
click at [545, 209] on code "import { useMfa } from '@privy-io/react-auth' ; function MfaVerificationButton …" at bounding box center [478, 191] width 439 height 262
click at [480, 207] on span "// Your code on successful MFA verification" at bounding box center [369, 207] width 221 height 12
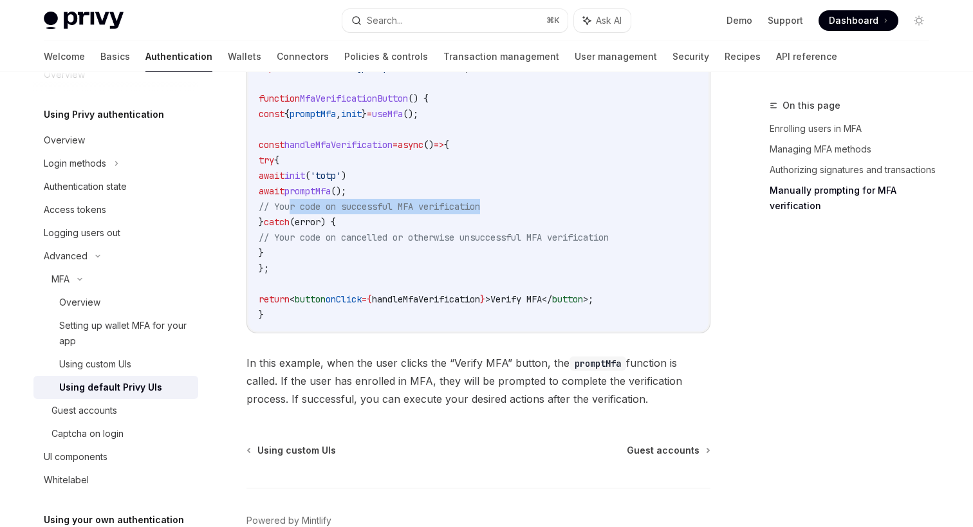
drag, startPoint x: 519, startPoint y: 207, endPoint x: 295, endPoint y: 206, distance: 223.9
click at [295, 207] on span "// Your code on successful MFA verification" at bounding box center [369, 207] width 221 height 12
click at [295, 206] on span "// Your code on successful MFA verification" at bounding box center [369, 207] width 221 height 12
drag, startPoint x: 295, startPoint y: 206, endPoint x: 359, endPoint y: 207, distance: 64.3
click at [359, 207] on span "// Your code on successful MFA verification" at bounding box center [369, 207] width 221 height 12
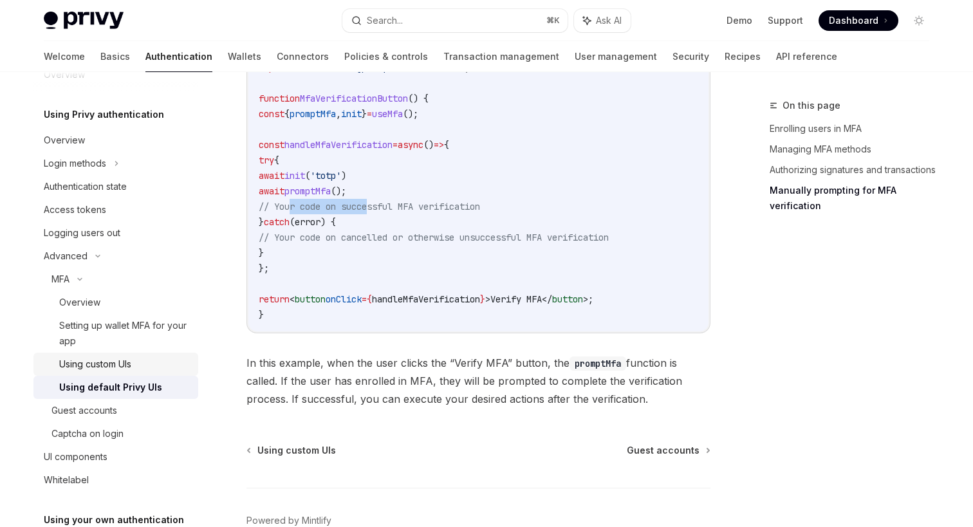
click at [127, 360] on div "Using custom UIs" at bounding box center [95, 363] width 72 height 15
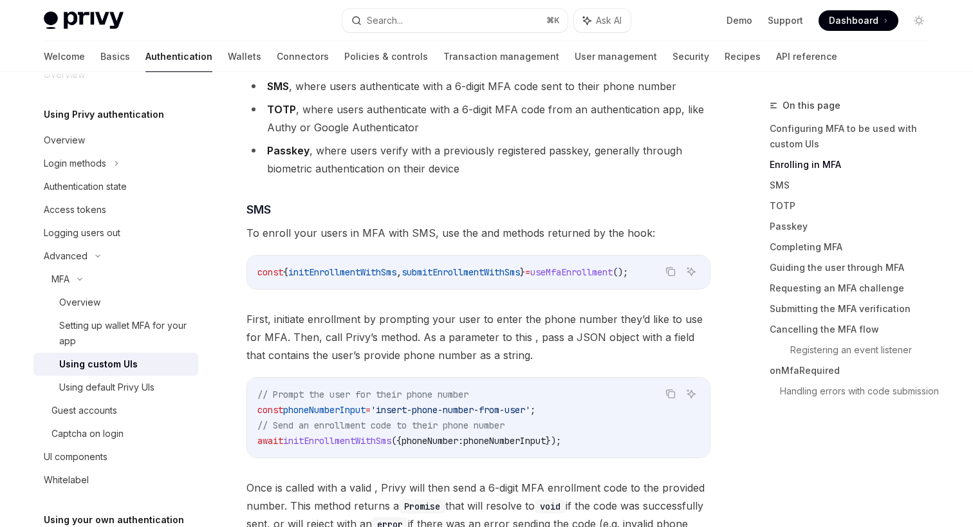
scroll to position [895, 0]
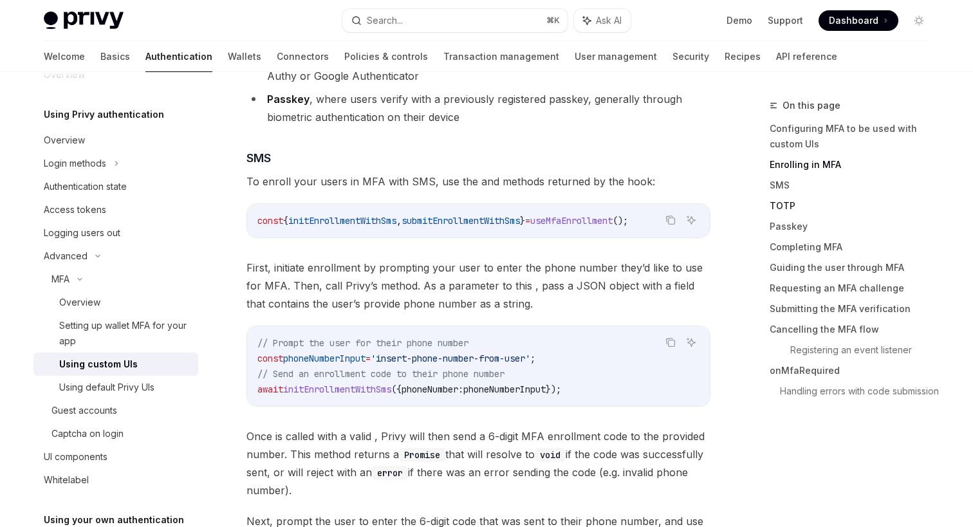
click at [787, 208] on link "TOTP" at bounding box center [854, 206] width 170 height 21
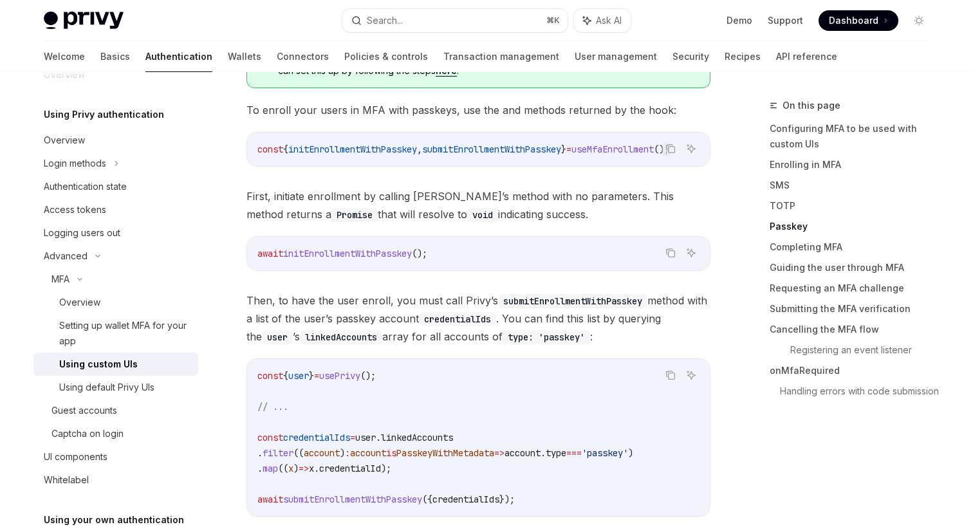
scroll to position [2596, 0]
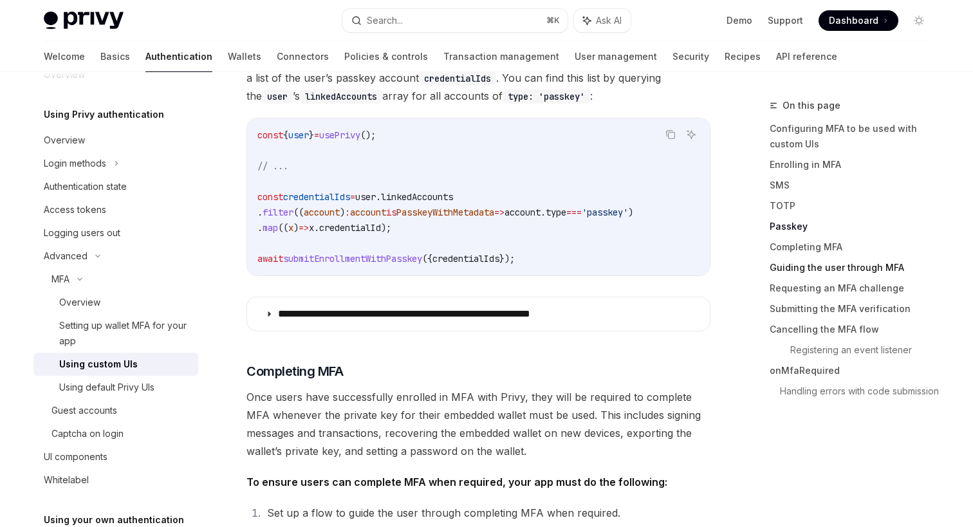
click at [794, 266] on link "Guiding the user through MFA" at bounding box center [854, 267] width 170 height 21
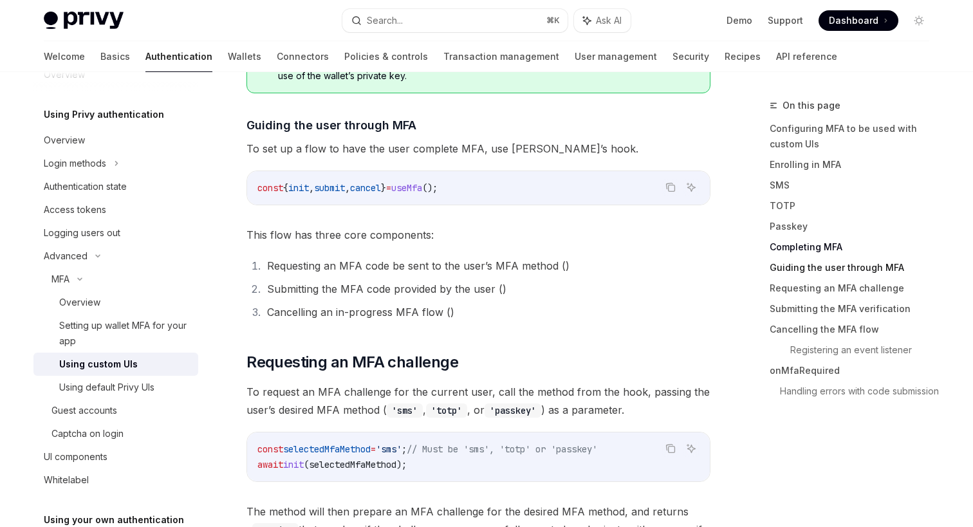
scroll to position [3163, 0]
click at [548, 443] on span "// Must be 'sms', 'totp' or 'passkey'" at bounding box center [502, 449] width 190 height 12
click at [372, 459] on span "selectedMfaMethod" at bounding box center [352, 465] width 87 height 12
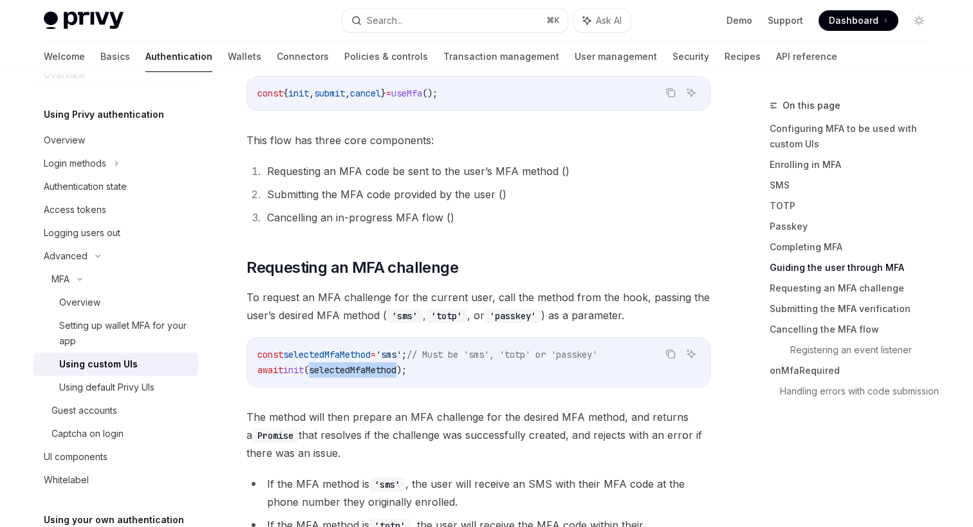
scroll to position [3280, 0]
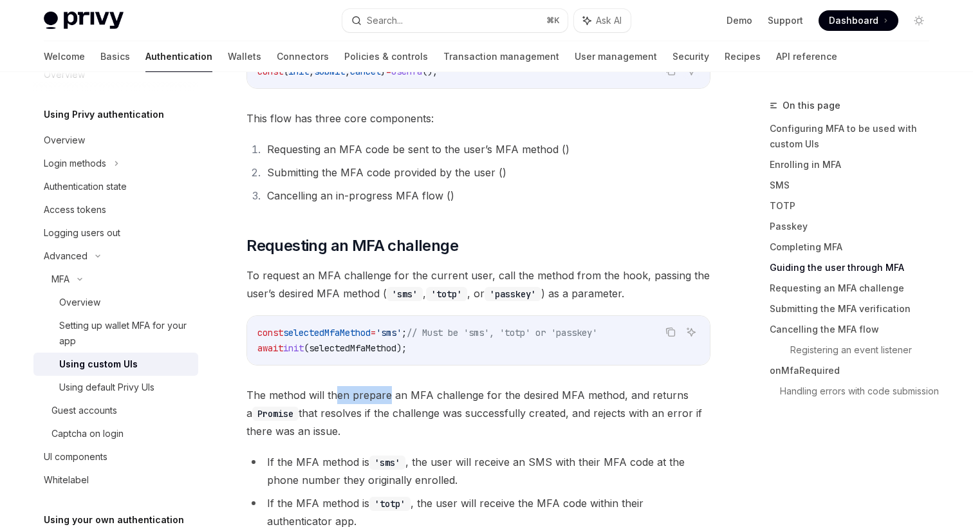
drag, startPoint x: 339, startPoint y: 377, endPoint x: 379, endPoint y: 385, distance: 40.8
click at [385, 386] on span "The method will then prepare an MFA challenge for the desired MFA method, and r…" at bounding box center [478, 413] width 464 height 54
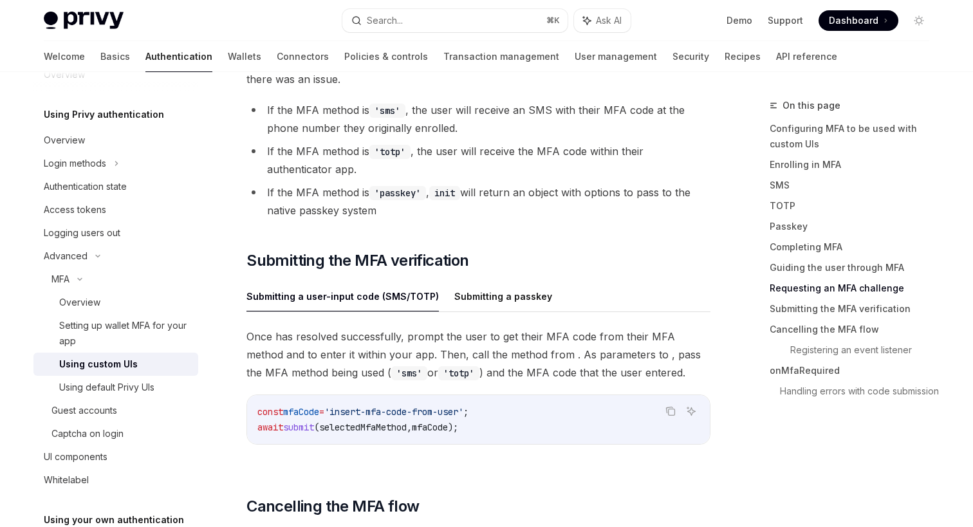
scroll to position [3657, 0]
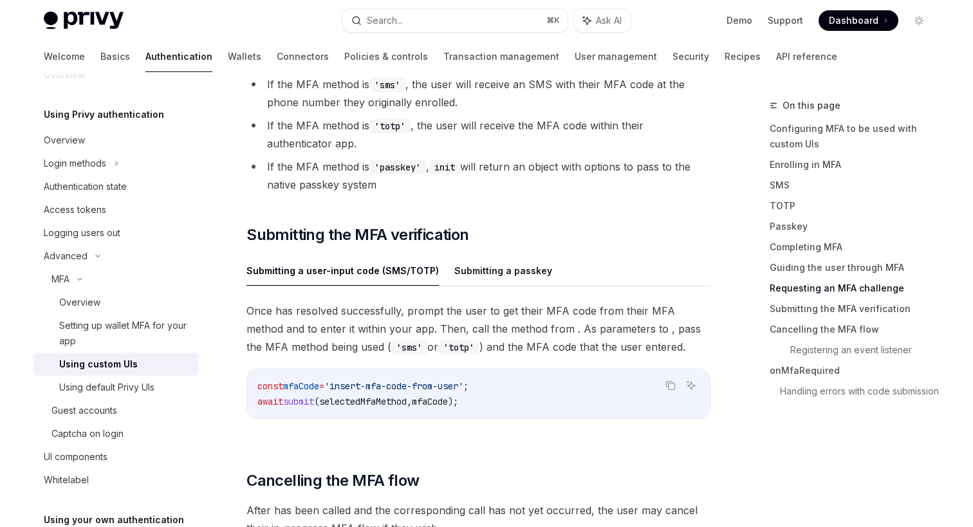
click at [369, 396] on span "selectedMfaMethod" at bounding box center [362, 402] width 87 height 12
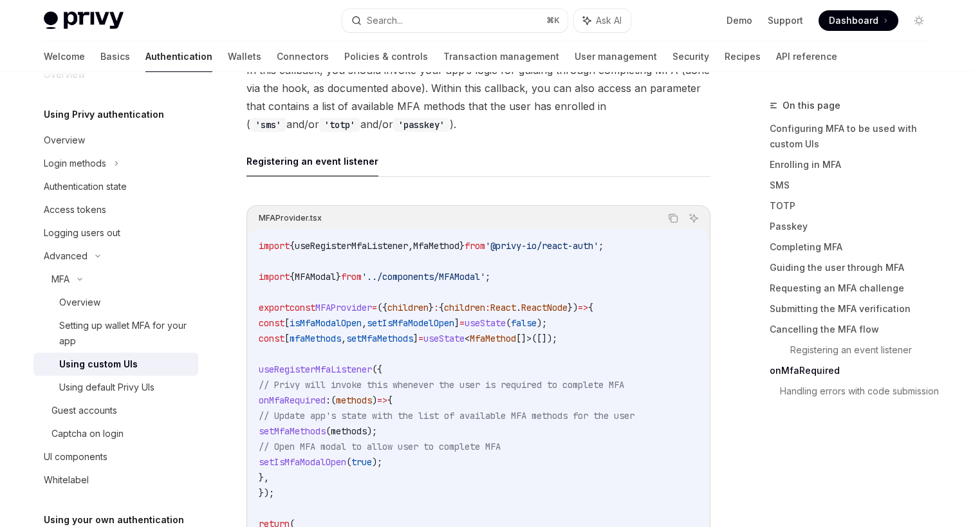
scroll to position [4528, 0]
drag, startPoint x: 292, startPoint y: 443, endPoint x: 430, endPoint y: 443, distance: 137.7
click at [430, 443] on code "import { useRegisterMfaListener , MfaMethod } from '@privy-io/react-auth' ; imp…" at bounding box center [570, 437] width 623 height 401
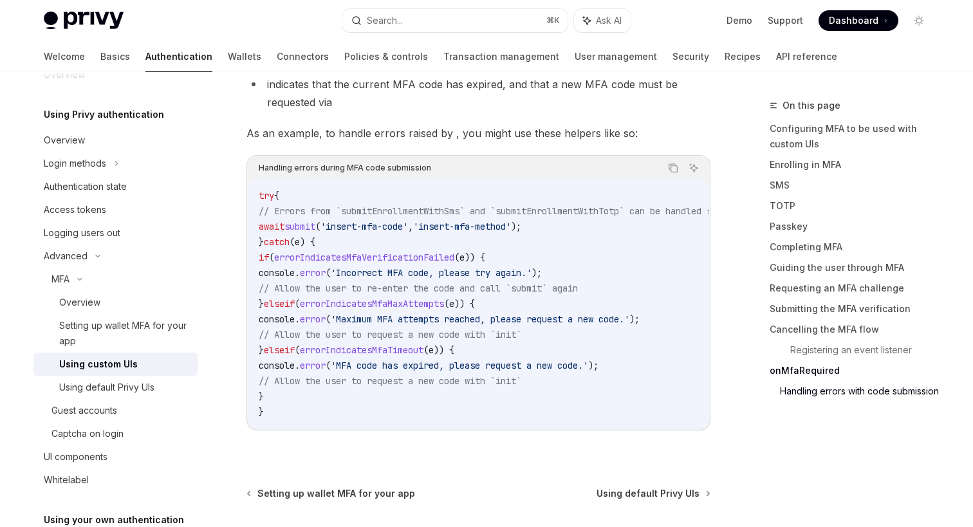
scroll to position [5654, 0]
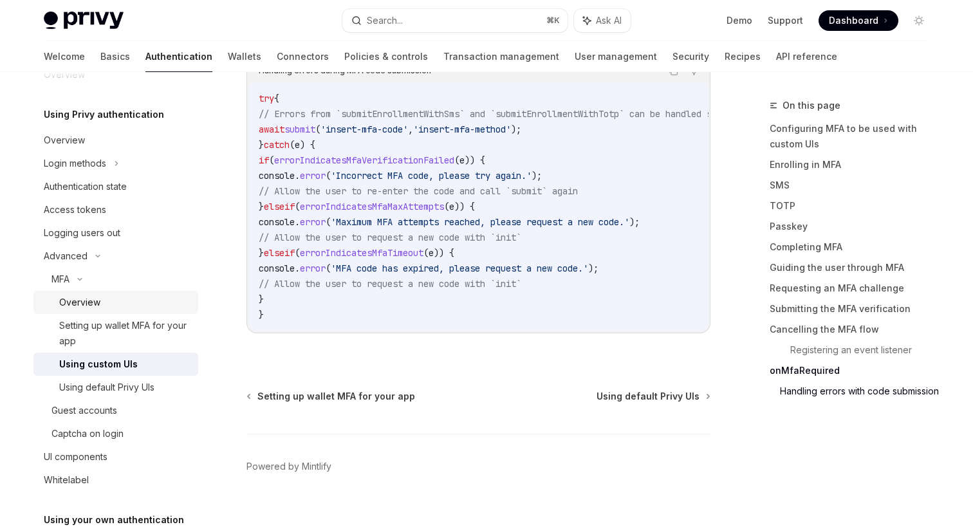
click at [105, 308] on div "Overview" at bounding box center [124, 302] width 131 height 15
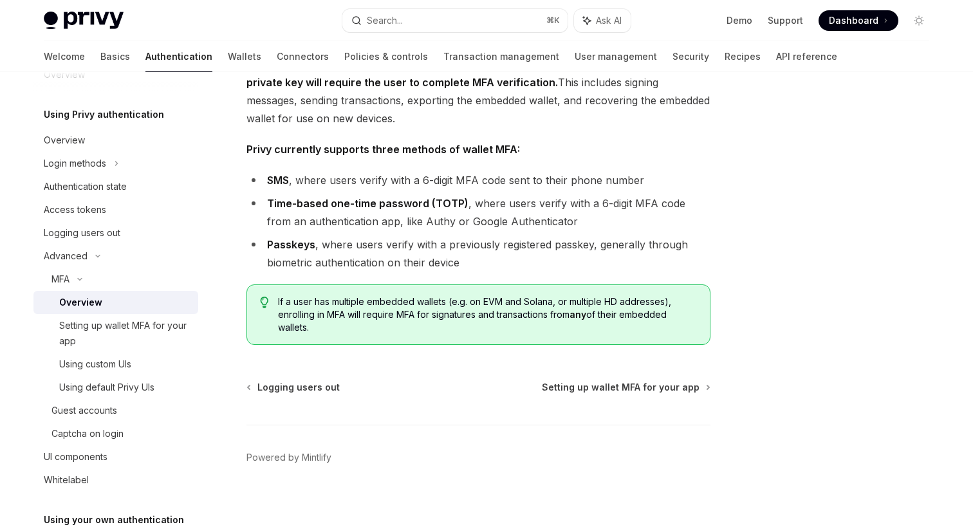
scroll to position [542, 0]
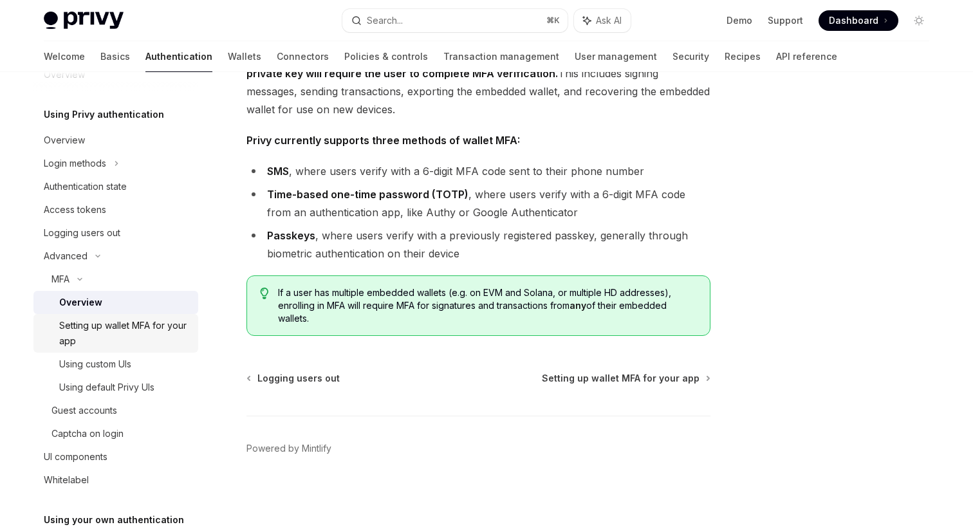
click at [126, 333] on div "Setting up wallet MFA for your app" at bounding box center [124, 333] width 131 height 31
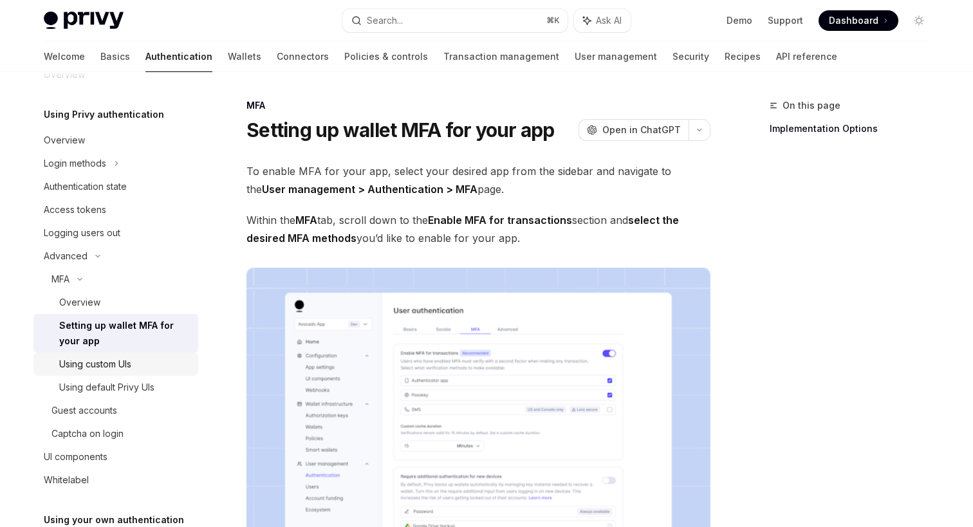
click at [122, 354] on link "Using custom UIs" at bounding box center [115, 364] width 165 height 23
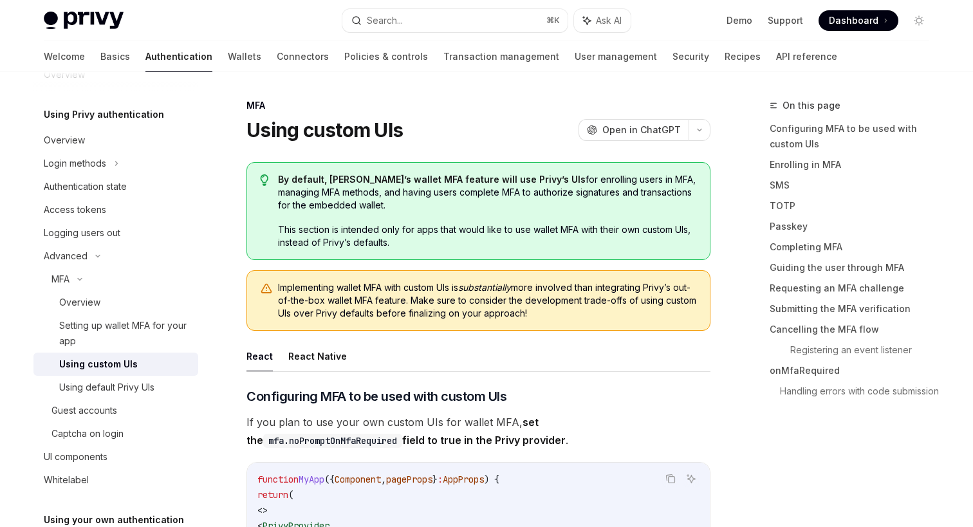
type textarea "*"
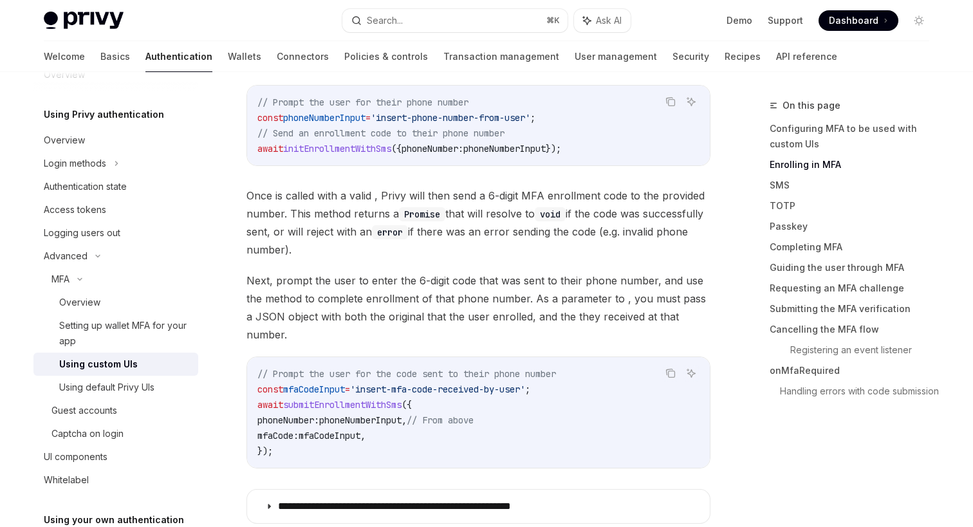
scroll to position [1364, 0]
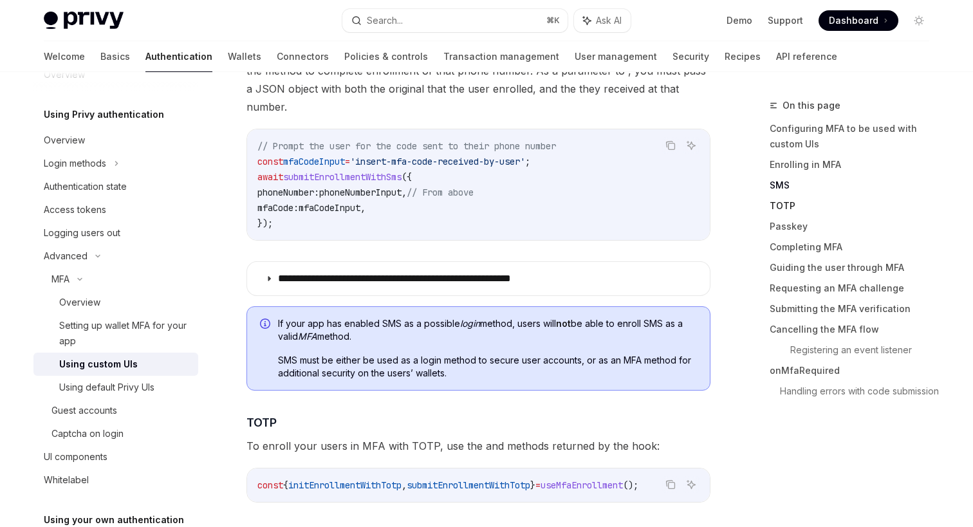
click at [785, 215] on link "TOTP" at bounding box center [854, 206] width 170 height 21
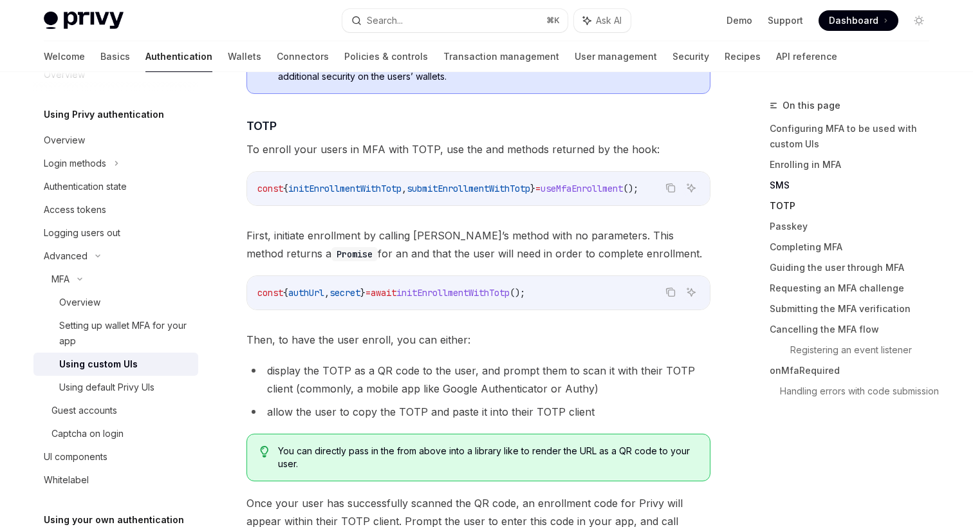
scroll to position [1662, 0]
click at [794, 245] on link "Completing MFA" at bounding box center [854, 247] width 170 height 21
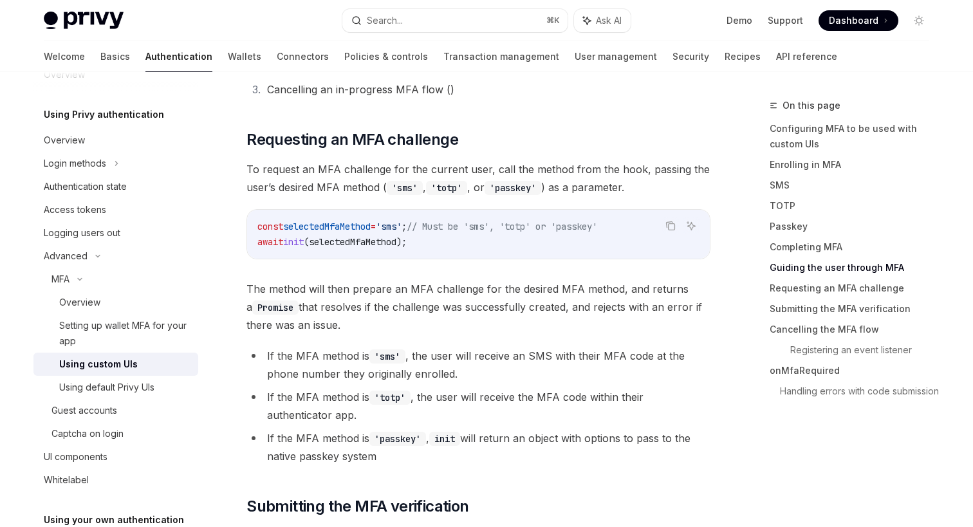
scroll to position [3385, 0]
